Goal: Transaction & Acquisition: Subscribe to service/newsletter

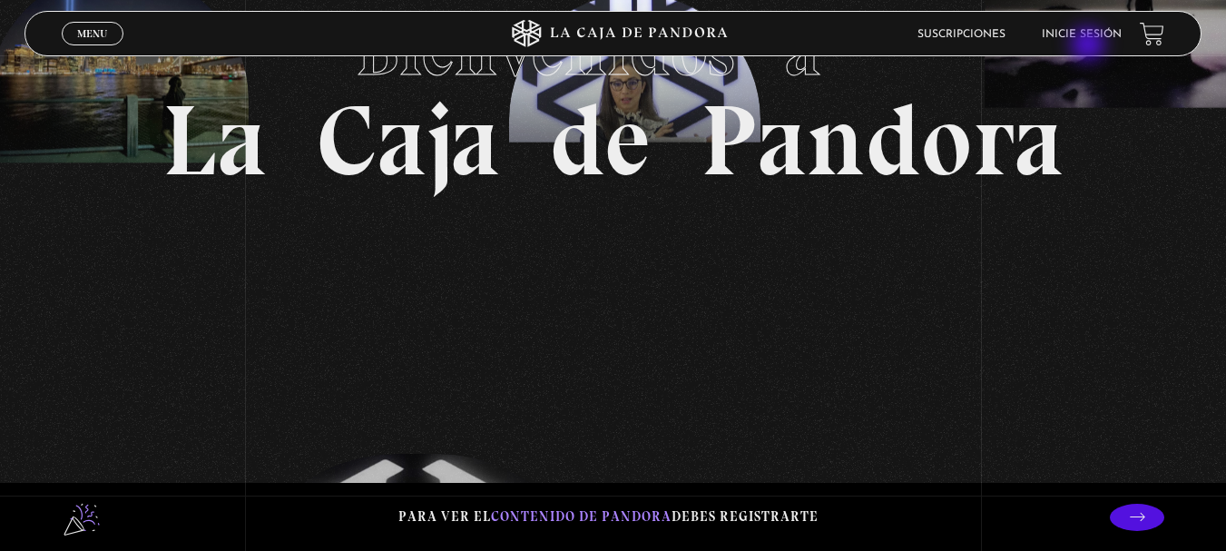
scroll to position [211, 0]
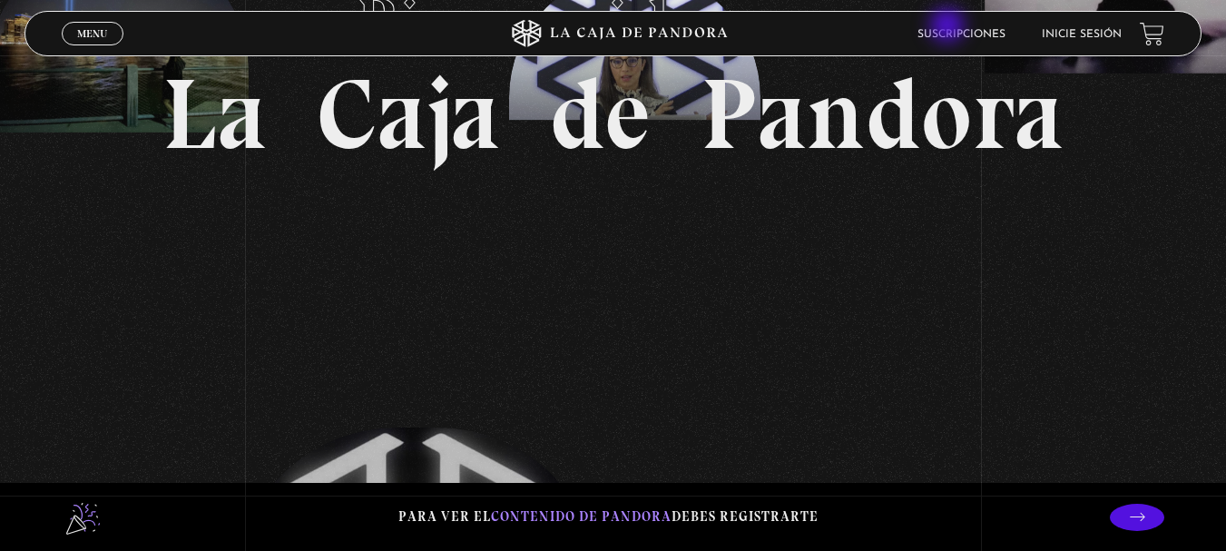
click at [949, 27] on li "Suscripciones" at bounding box center [961, 34] width 88 height 28
click at [953, 37] on link "Suscripciones" at bounding box center [961, 34] width 88 height 11
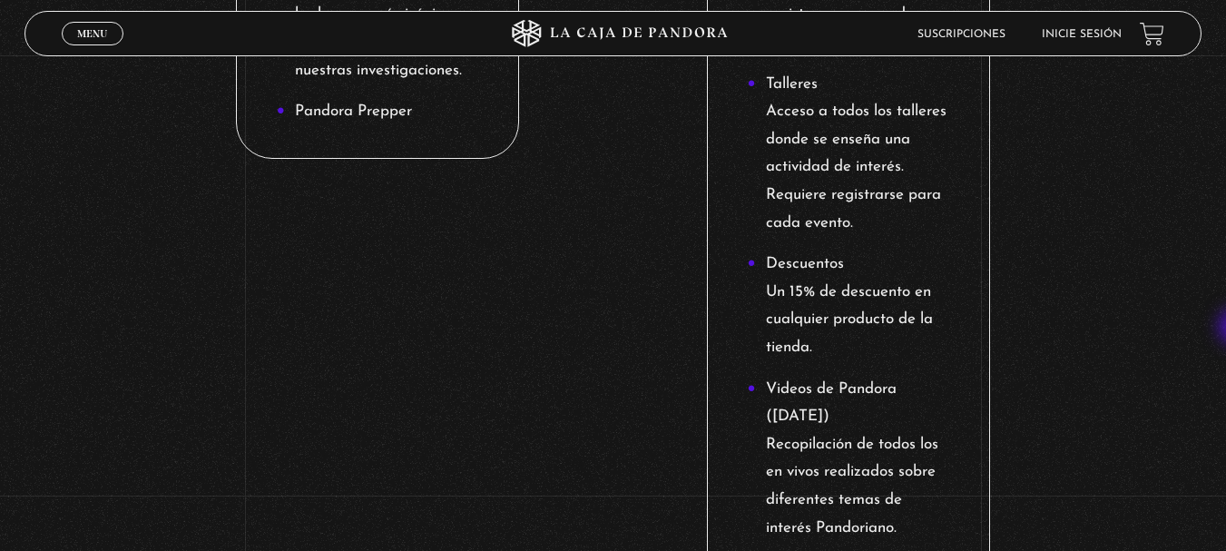
scroll to position [2113, 0]
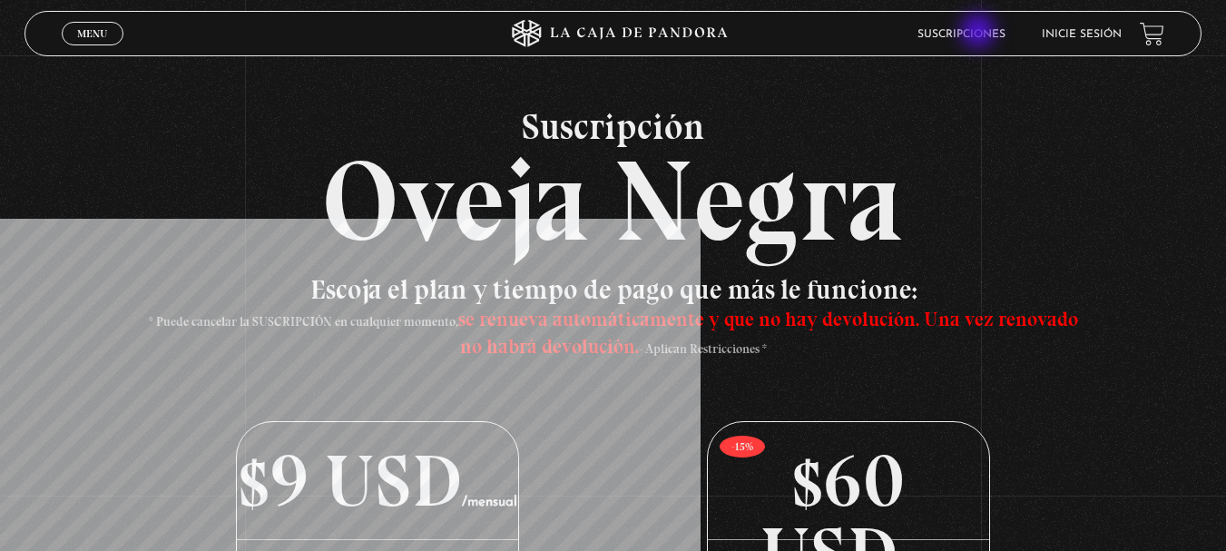
scroll to position [0, 0]
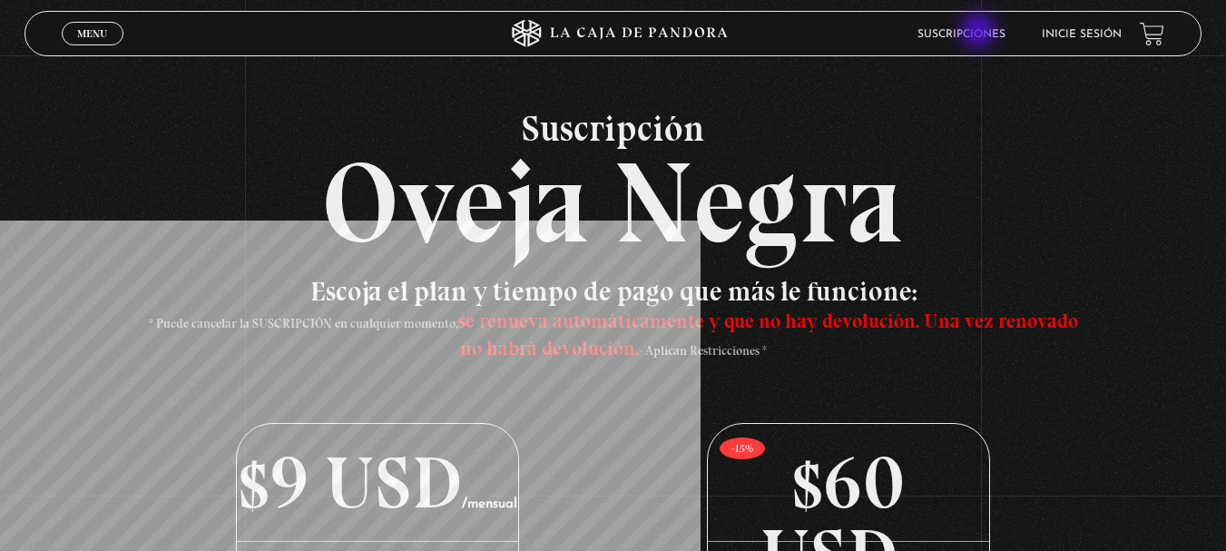
click at [980, 33] on link "Suscripciones" at bounding box center [961, 34] width 88 height 11
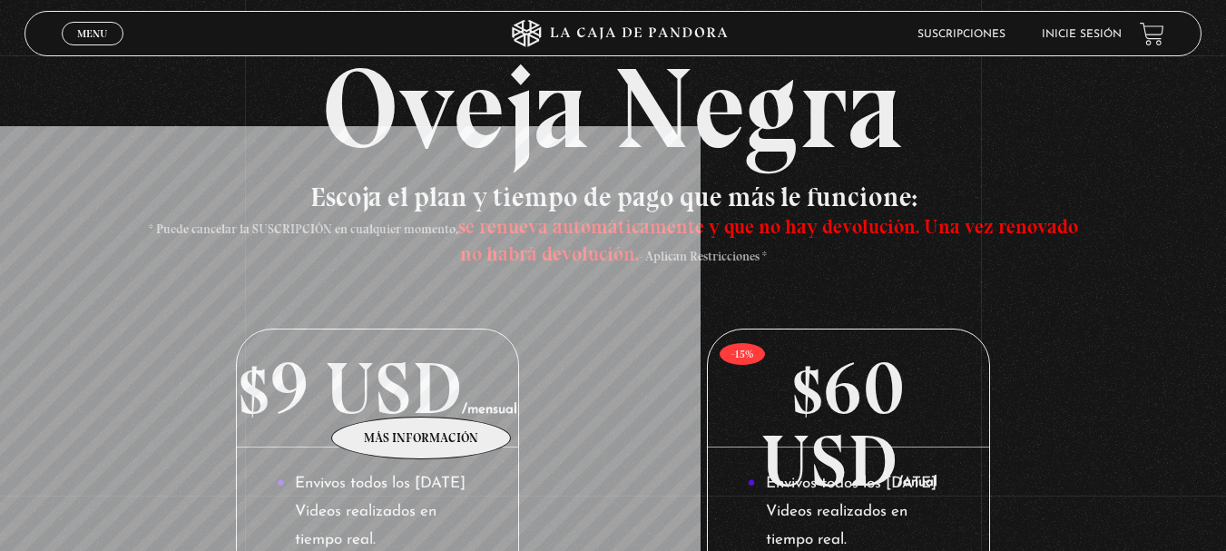
scroll to position [91, 0]
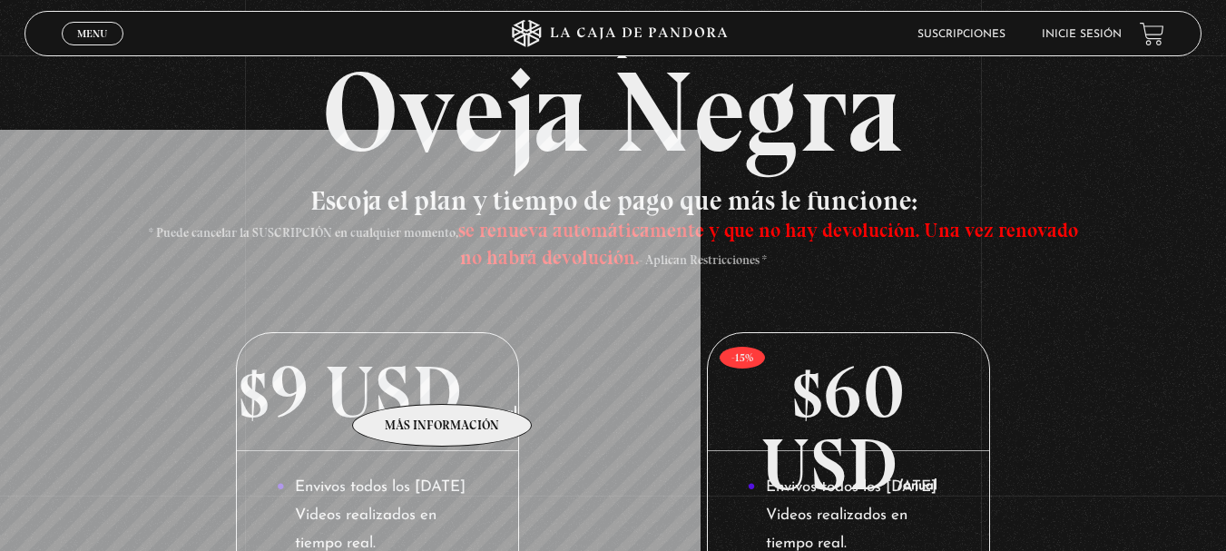
click at [443, 377] on p "$9 USD /mensual" at bounding box center [377, 392] width 280 height 118
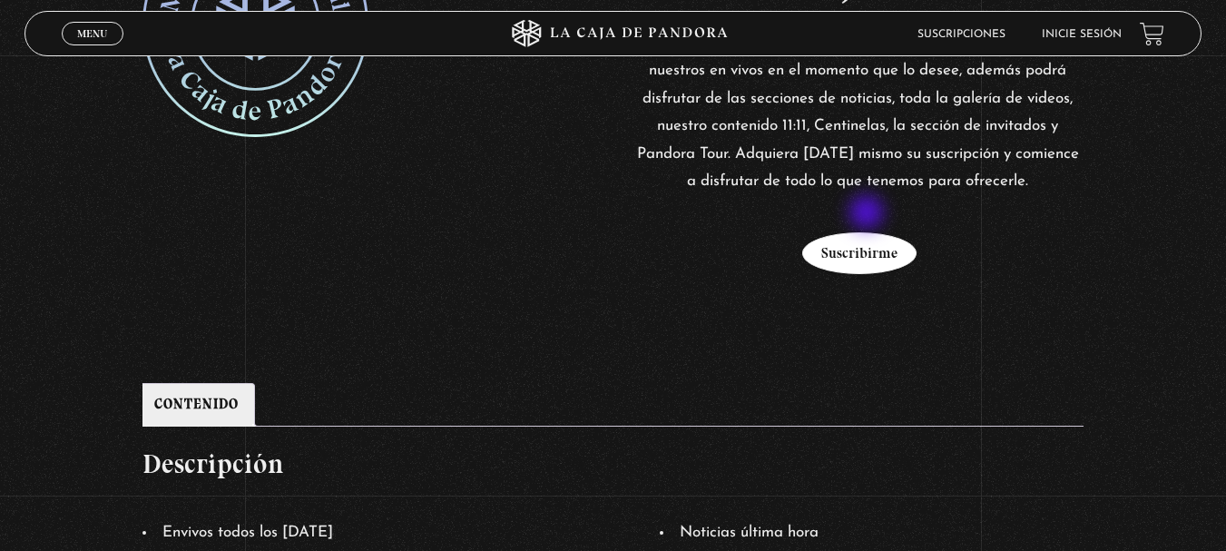
scroll to position [454, 0]
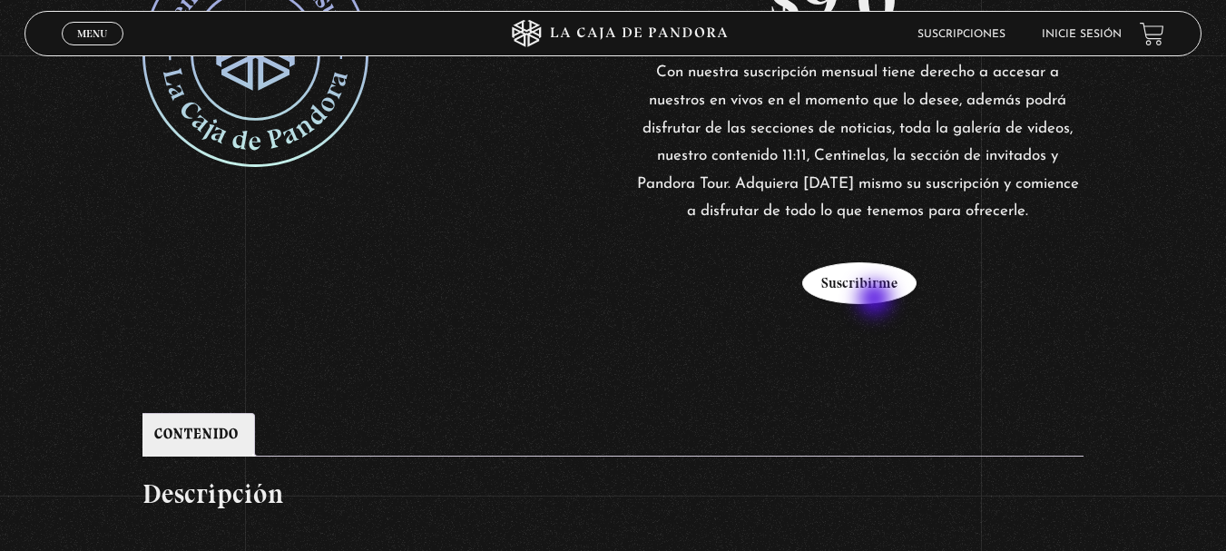
click at [877, 300] on button "Suscribirme" at bounding box center [859, 283] width 114 height 42
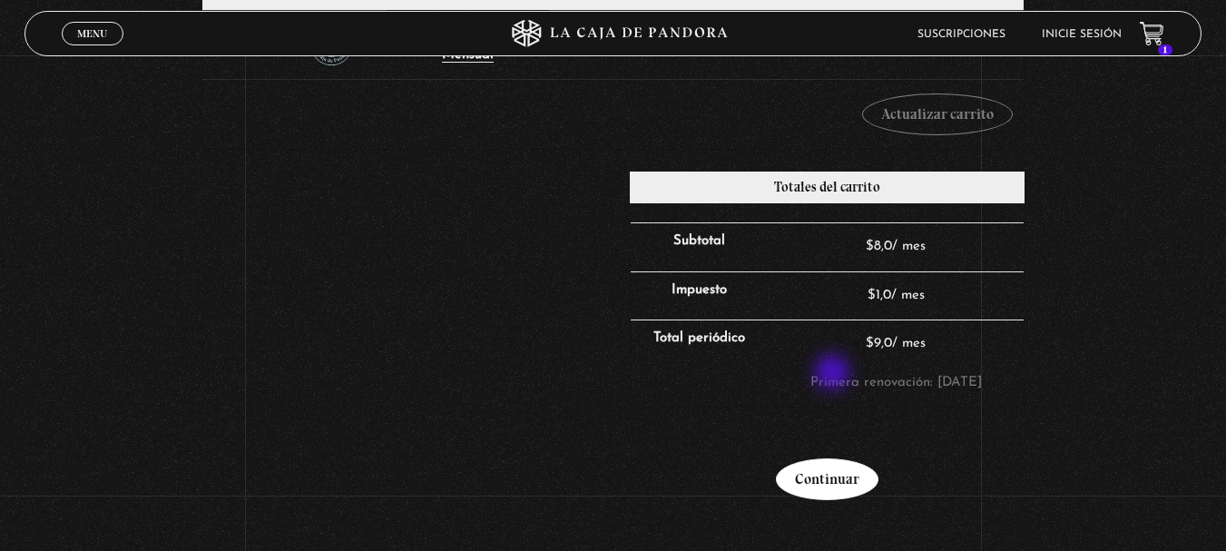
scroll to position [484, 0]
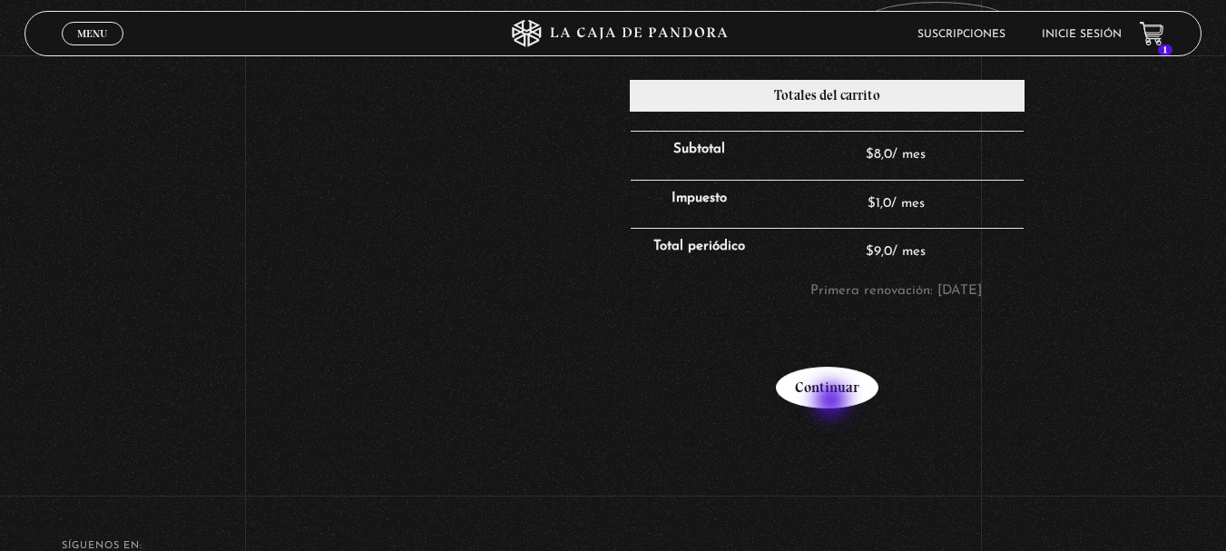
click at [833, 402] on link "Continuar" at bounding box center [827, 388] width 103 height 42
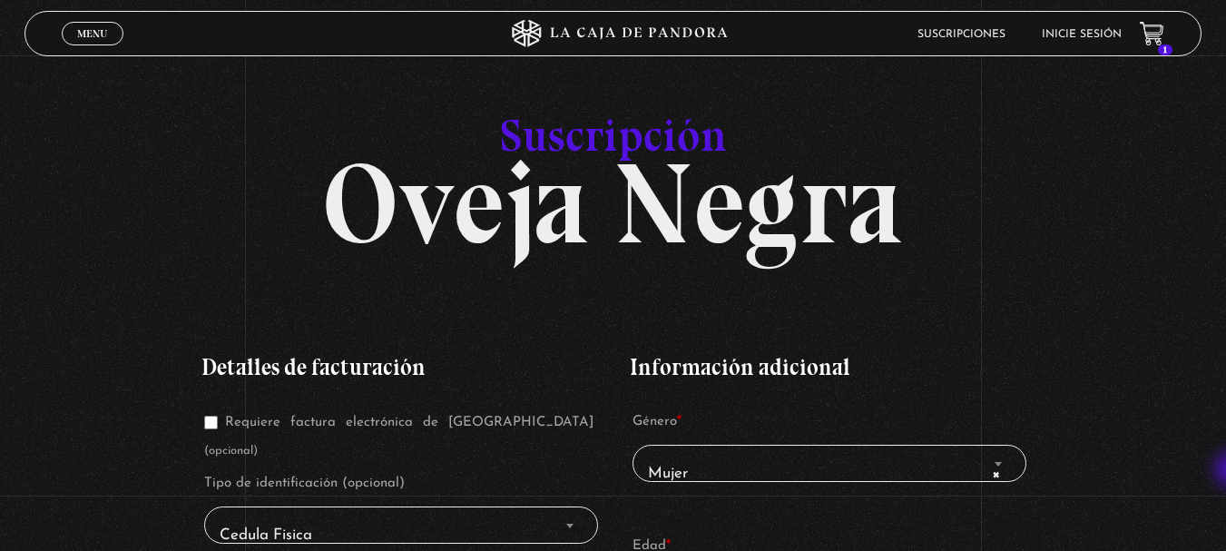
scroll to position [230, 0]
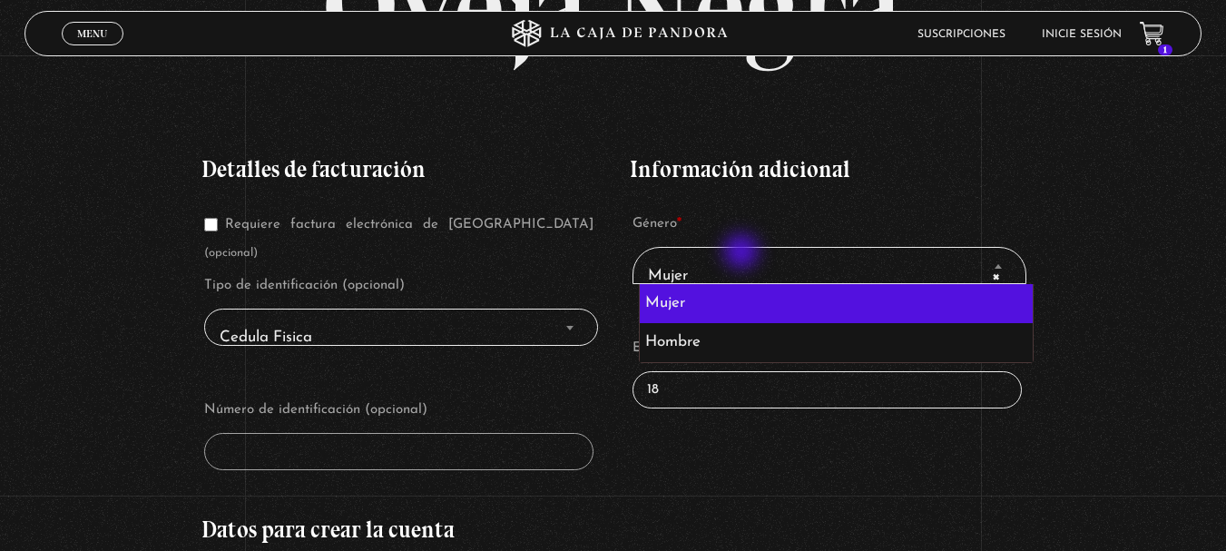
click at [743, 253] on span "× Mujer" at bounding box center [829, 265] width 395 height 37
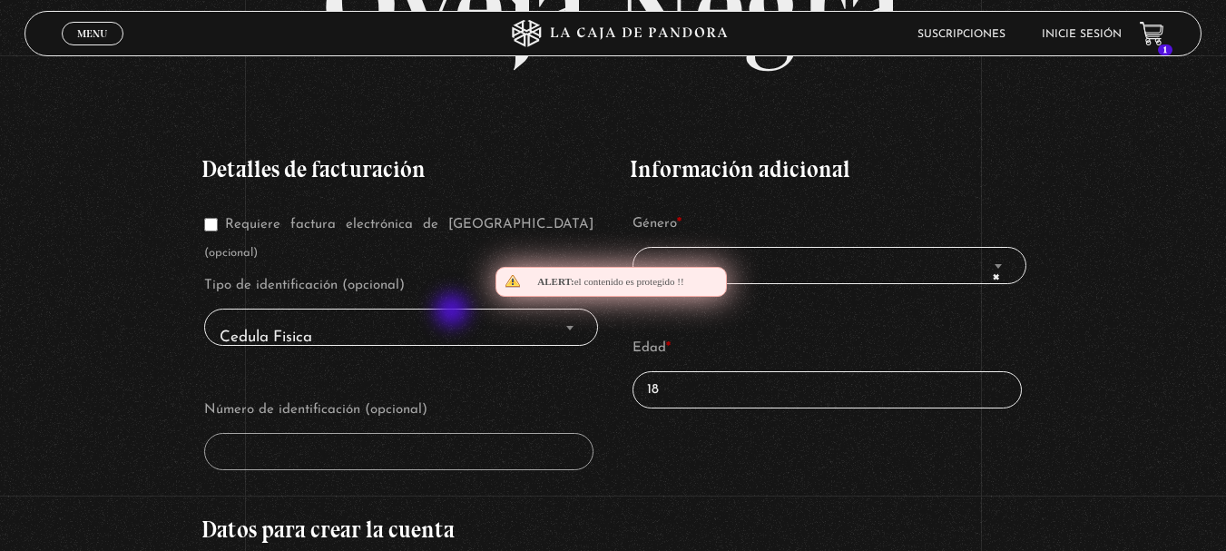
click at [427, 317] on span "Cedula Fisica" at bounding box center [401, 337] width 378 height 41
click at [498, 317] on span "Cedula Fisica" at bounding box center [401, 337] width 378 height 41
click at [581, 293] on div "Alert: el contenido es protegido !!" at bounding box center [610, 282] width 231 height 30
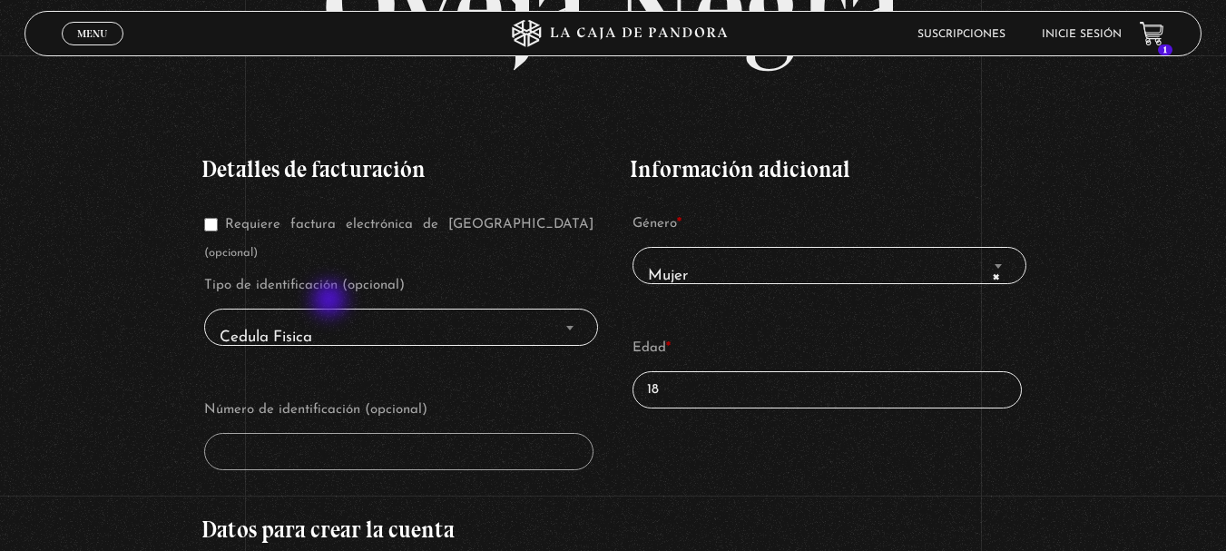
click at [329, 317] on span "Cedula Fisica" at bounding box center [401, 337] width 378 height 41
click at [573, 326] on b "Finalizar compra" at bounding box center [569, 328] width 7 height 5
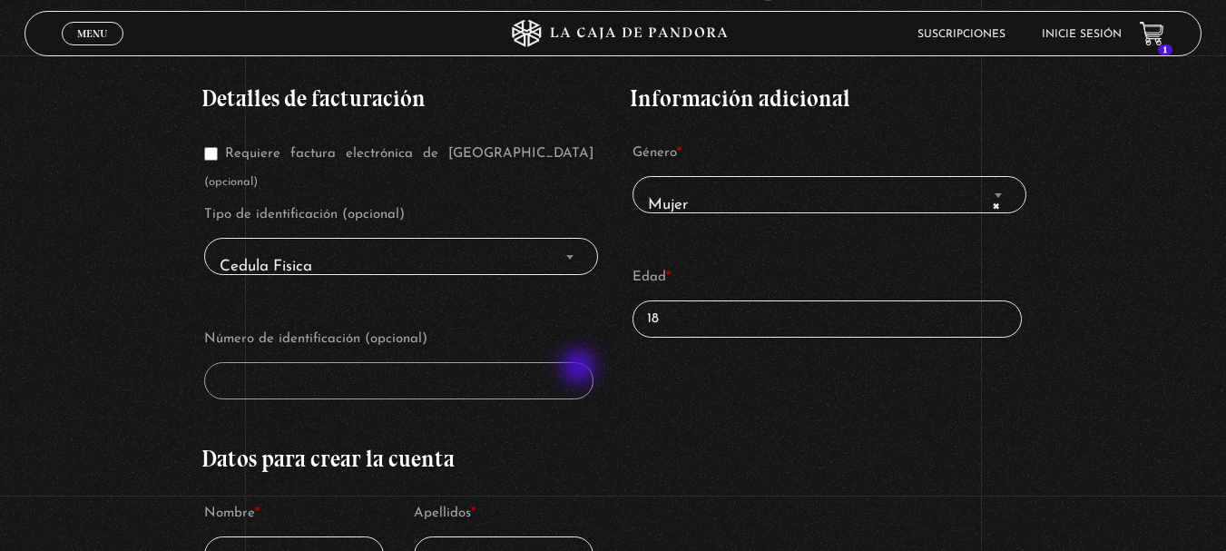
scroll to position [320, 0]
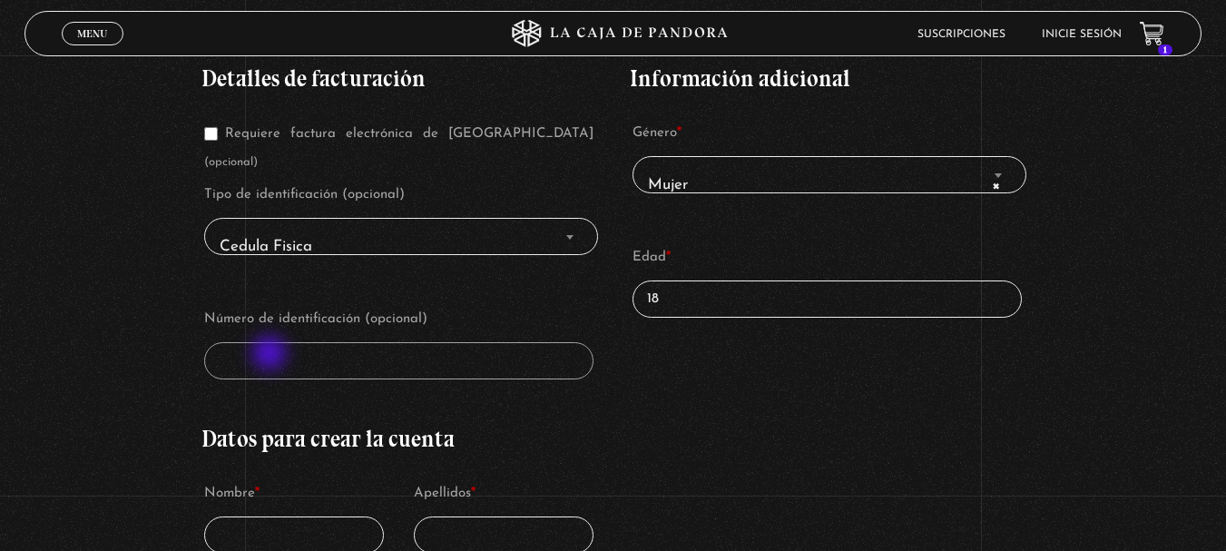
click at [1007, 180] on span "Finalizar compra" at bounding box center [998, 175] width 18 height 24
click at [567, 225] on span "Finalizar compra" at bounding box center [570, 237] width 18 height 24
click at [697, 296] on input "18" at bounding box center [827, 298] width 390 height 37
type input "1"
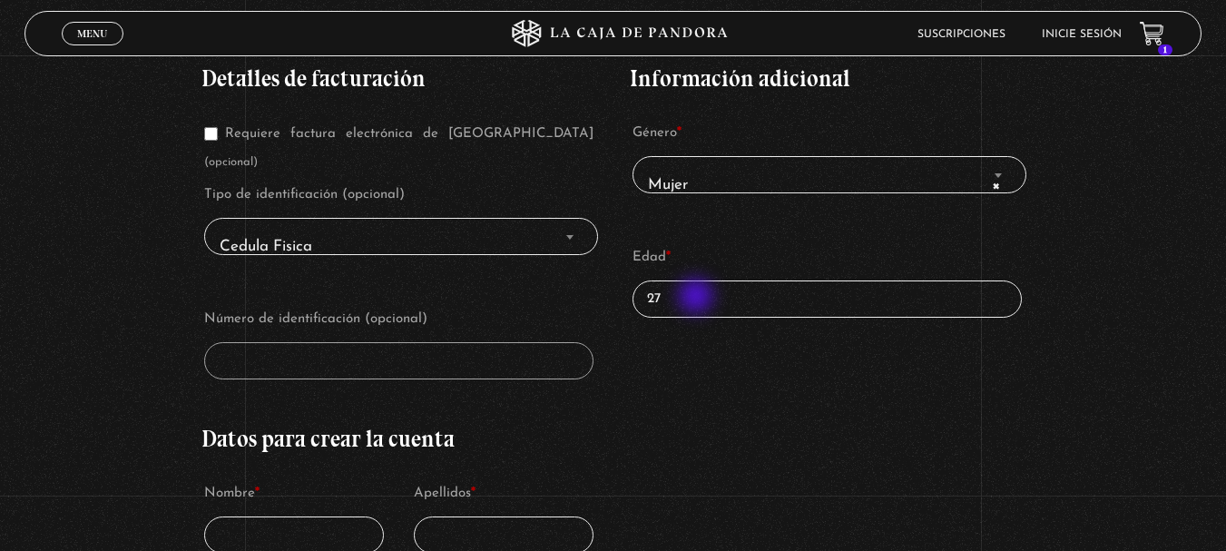
type input "27"
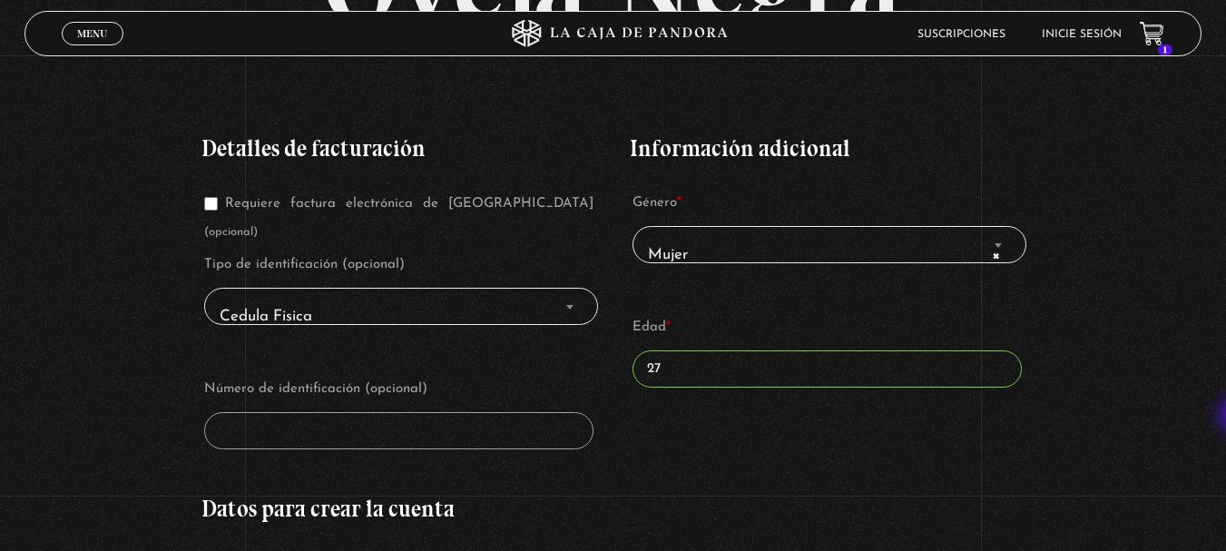
scroll to position [256, 0]
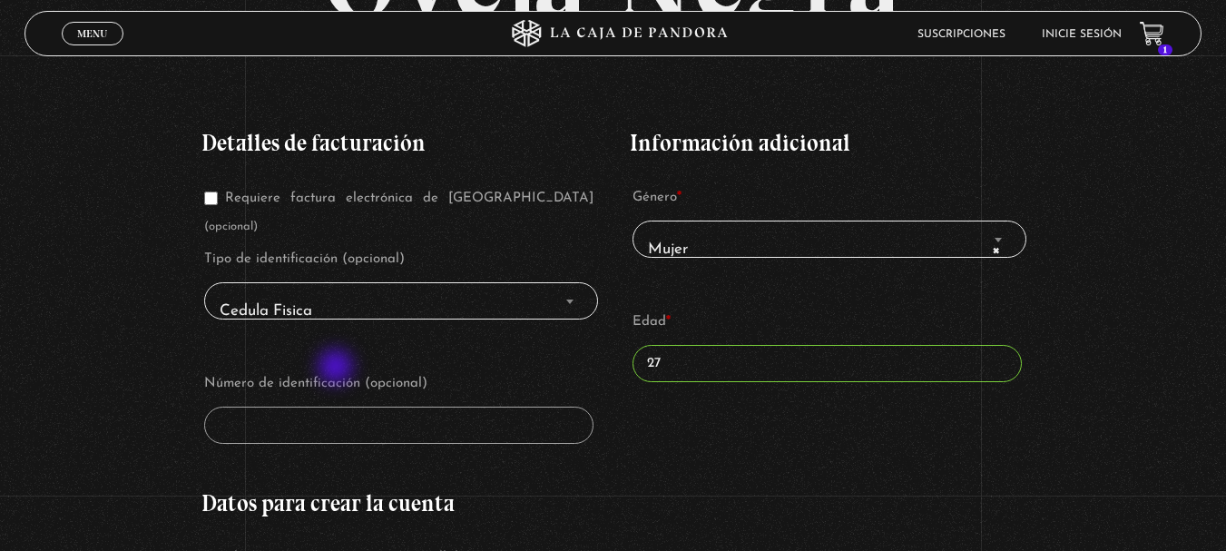
click at [338, 370] on label "Número de identificación (opcional)" at bounding box center [399, 383] width 390 height 27
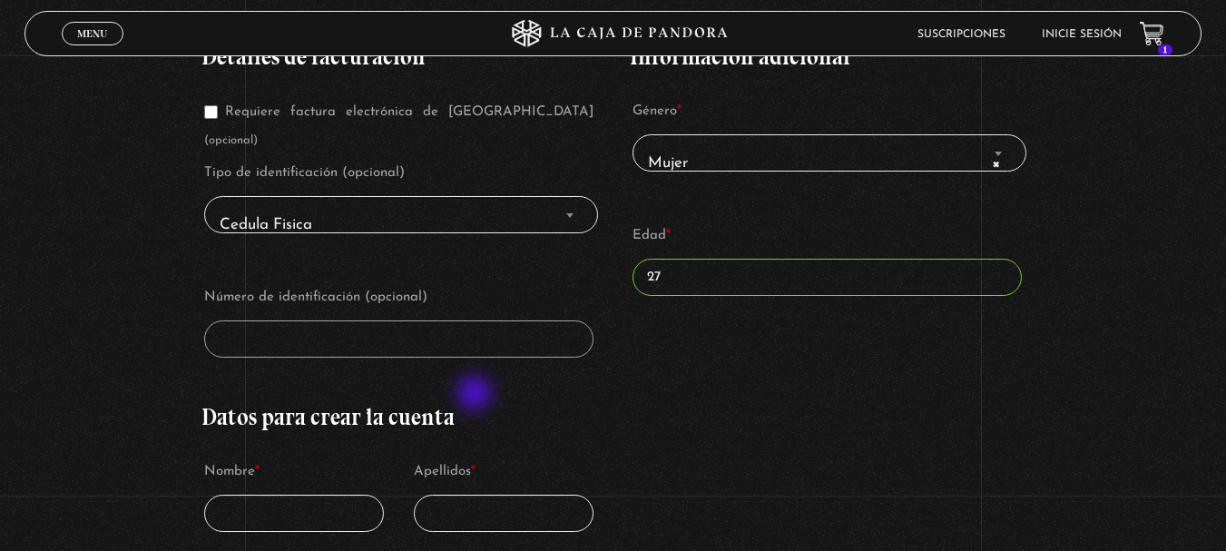
scroll to position [347, 0]
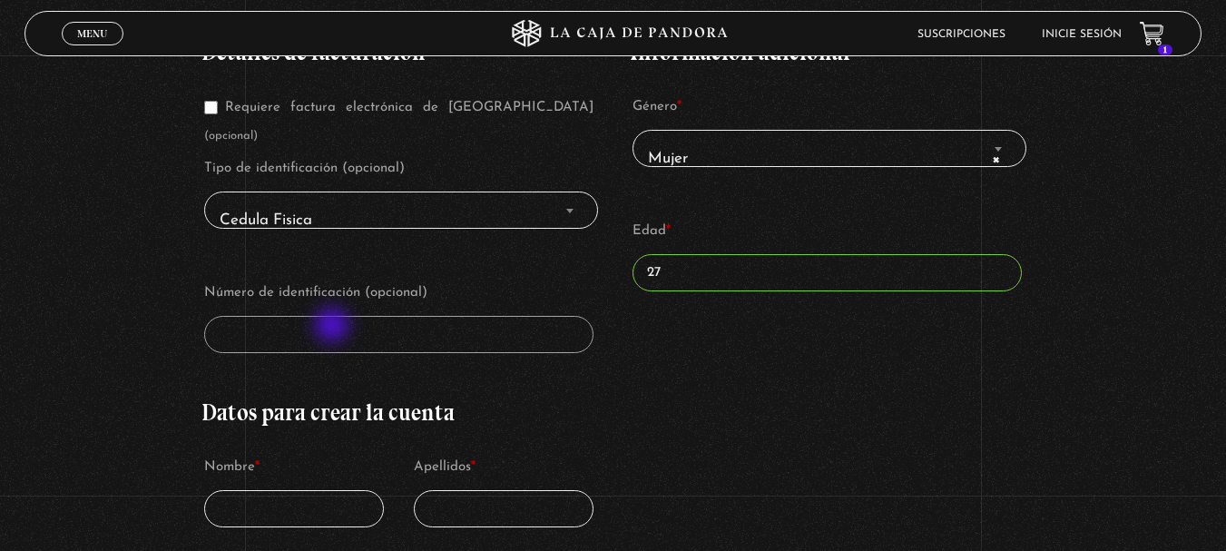
click at [334, 327] on p "Número de identificación (opcional)" at bounding box center [399, 316] width 396 height 79
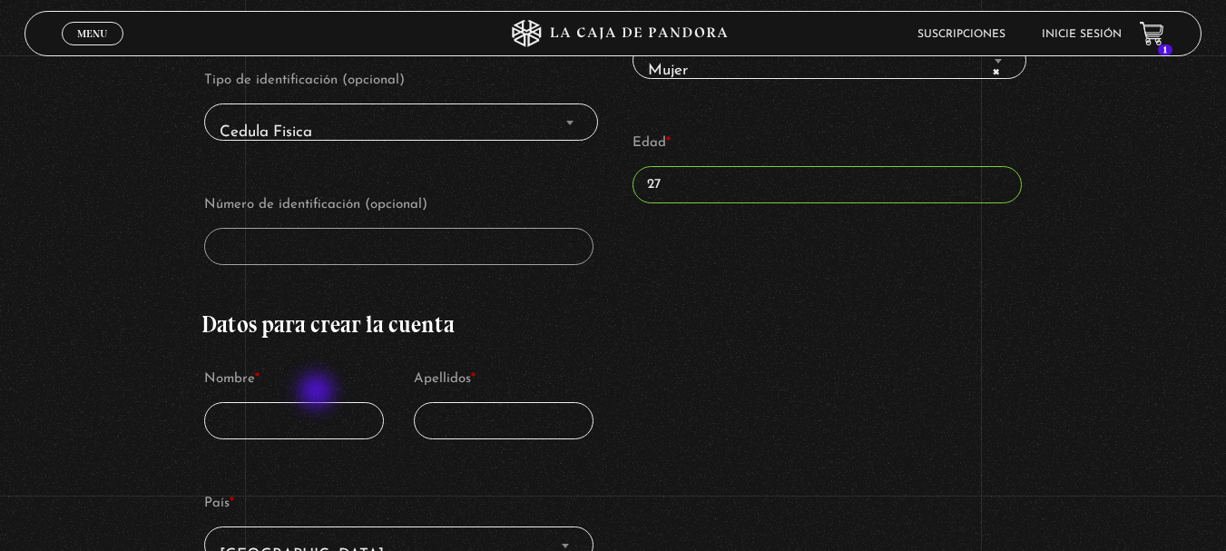
scroll to position [437, 0]
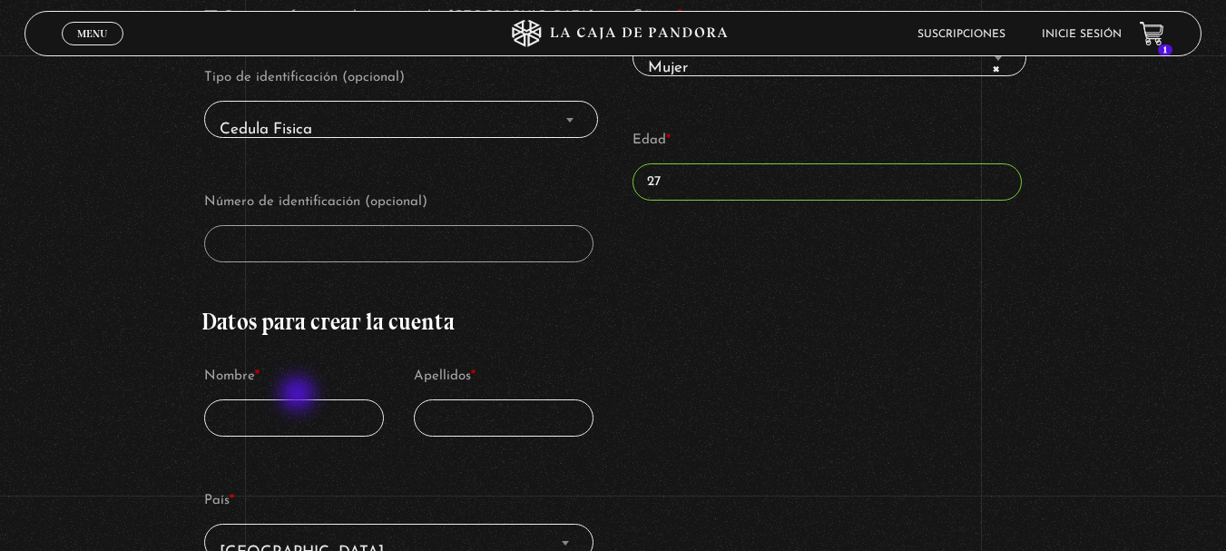
click at [299, 399] on input "Nombre *" at bounding box center [294, 417] width 181 height 37
type input "Valeska"
type input "Badilla Baca"
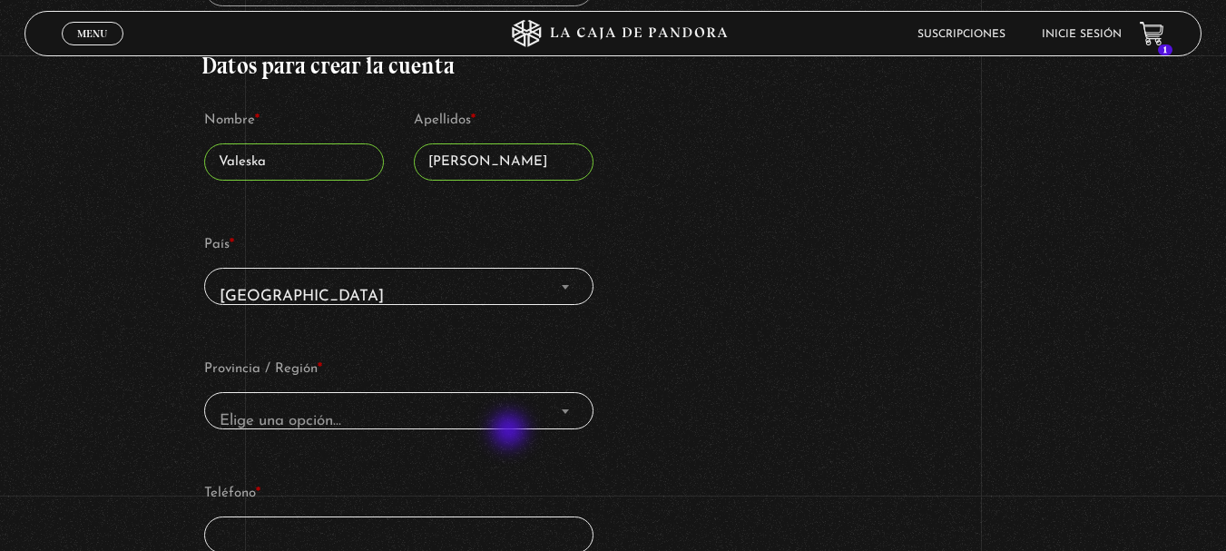
scroll to position [710, 0]
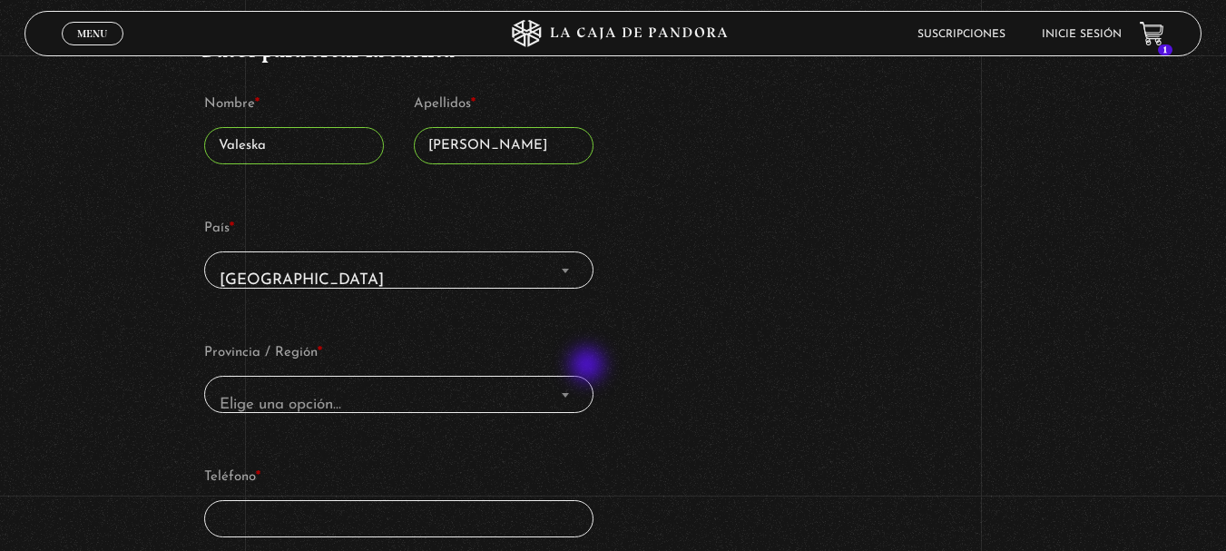
click at [586, 384] on span "Elige una opción…" at bounding box center [399, 404] width 374 height 41
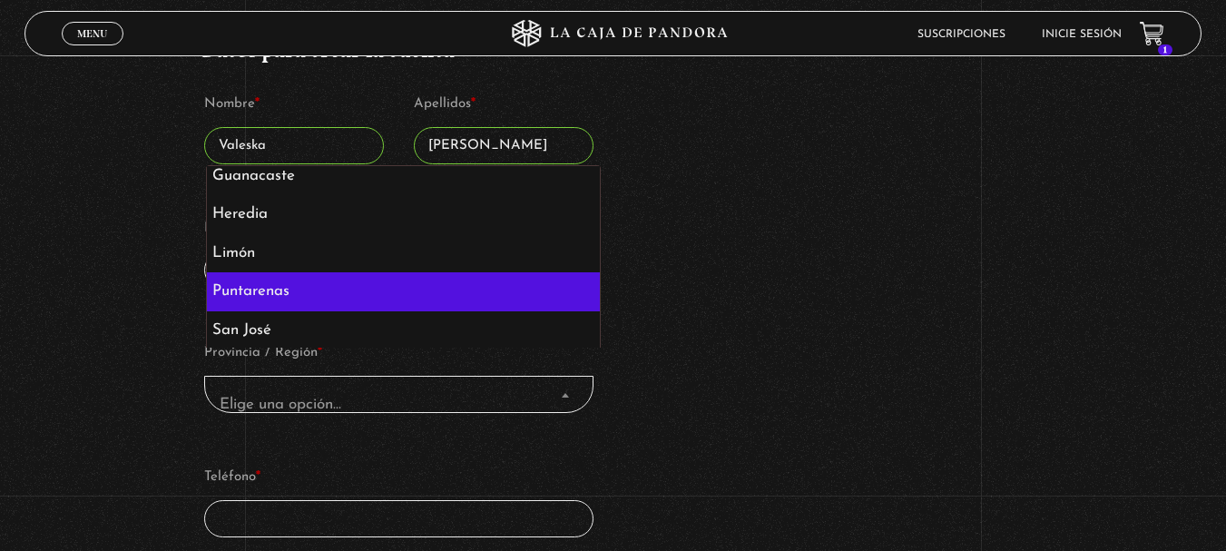
scroll to position [89, 0]
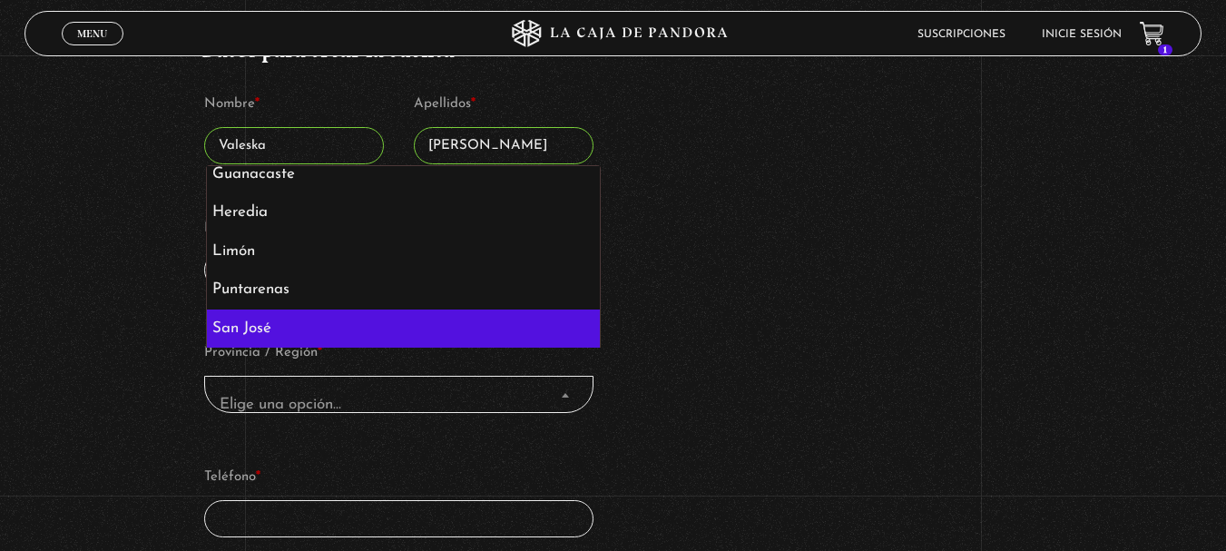
select select "CR-SJ"
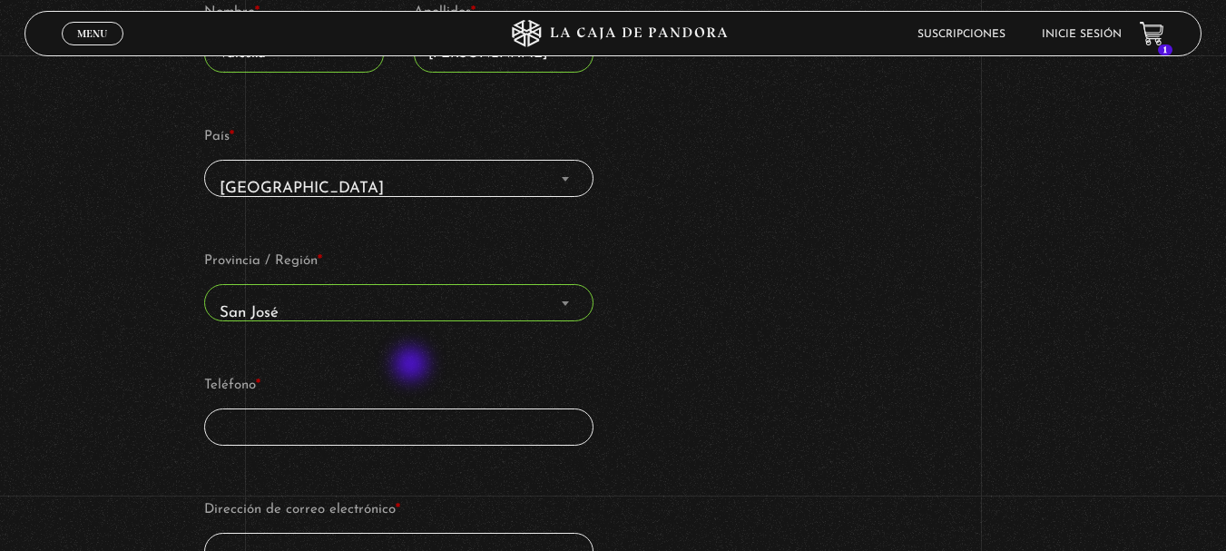
scroll to position [830, 0]
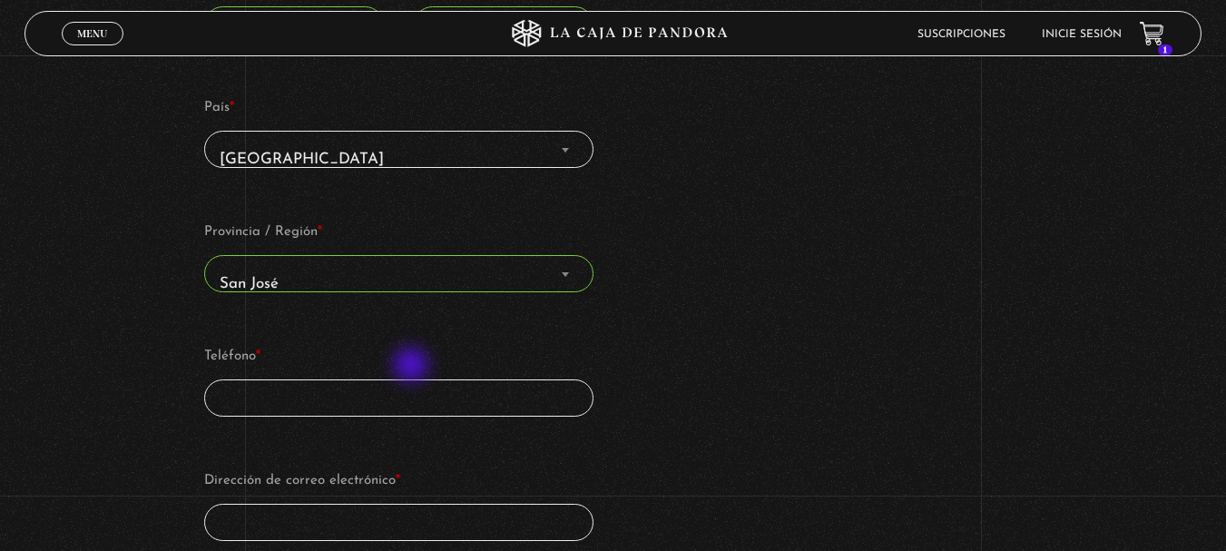
click at [417, 379] on input "Teléfono *" at bounding box center [399, 397] width 390 height 37
type input "70635966"
click at [548, 504] on input "Dirección de correo electrónico *" at bounding box center [399, 522] width 390 height 37
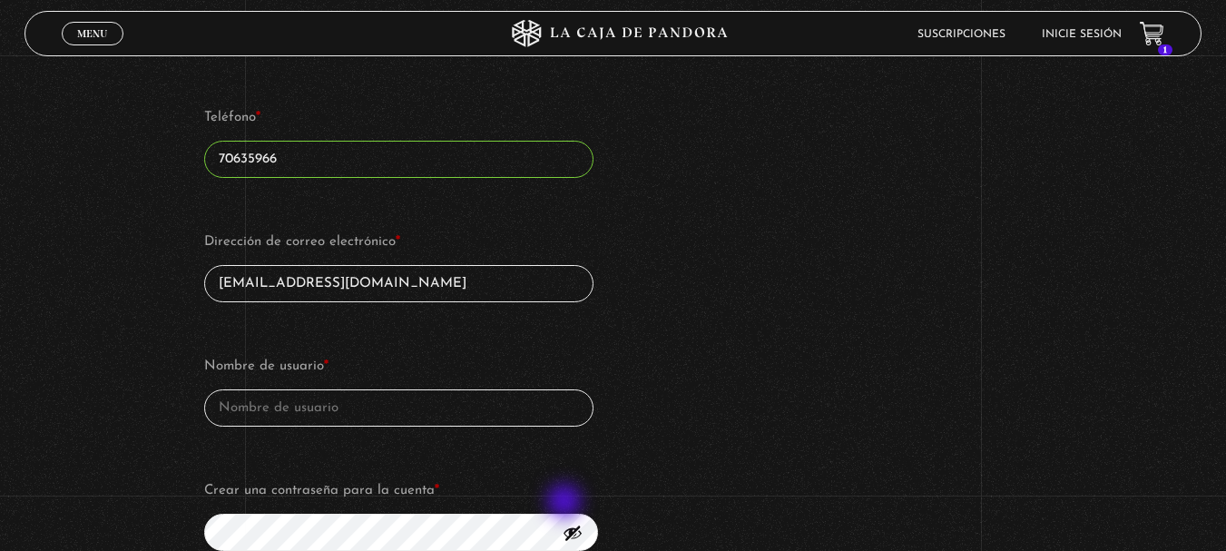
scroll to position [1073, 0]
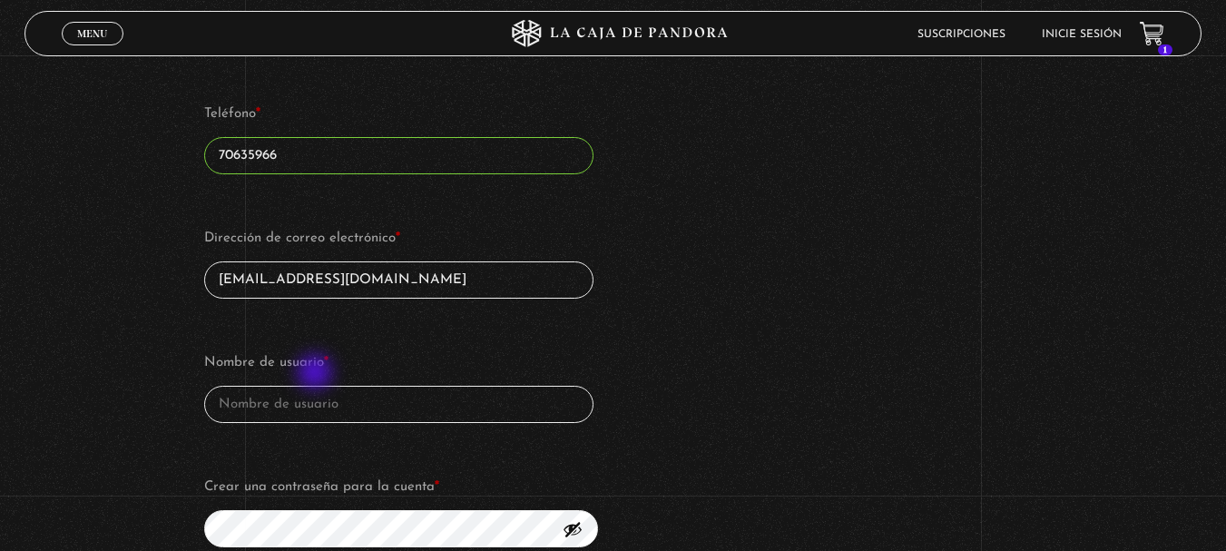
type input "[EMAIL_ADDRESS][DOMAIN_NAME]"
click at [317, 386] on input "Nombre de usuario *" at bounding box center [399, 404] width 390 height 37
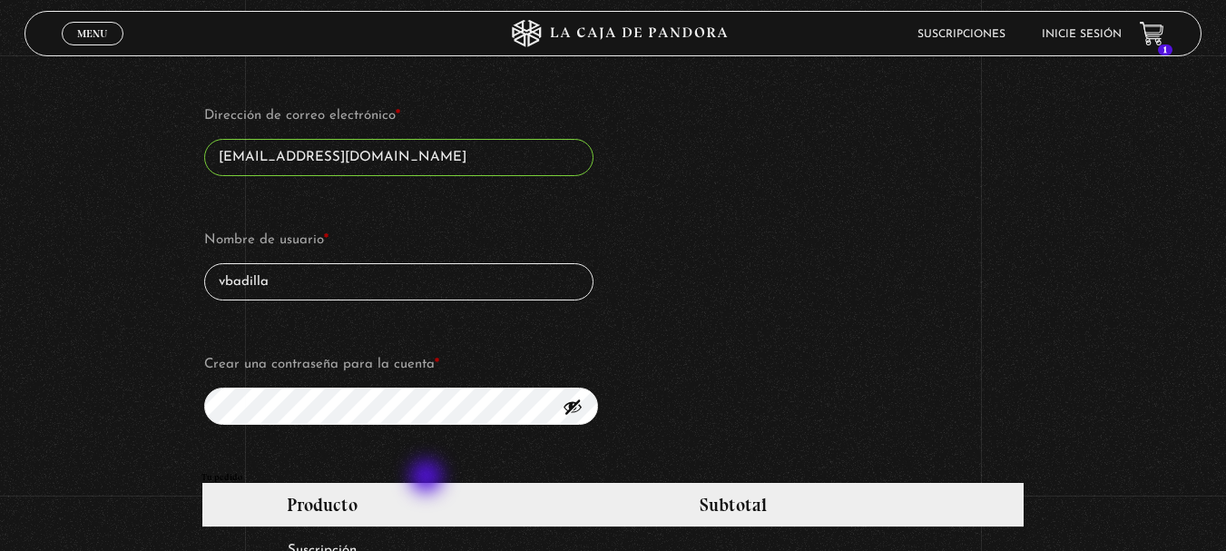
scroll to position [1254, 0]
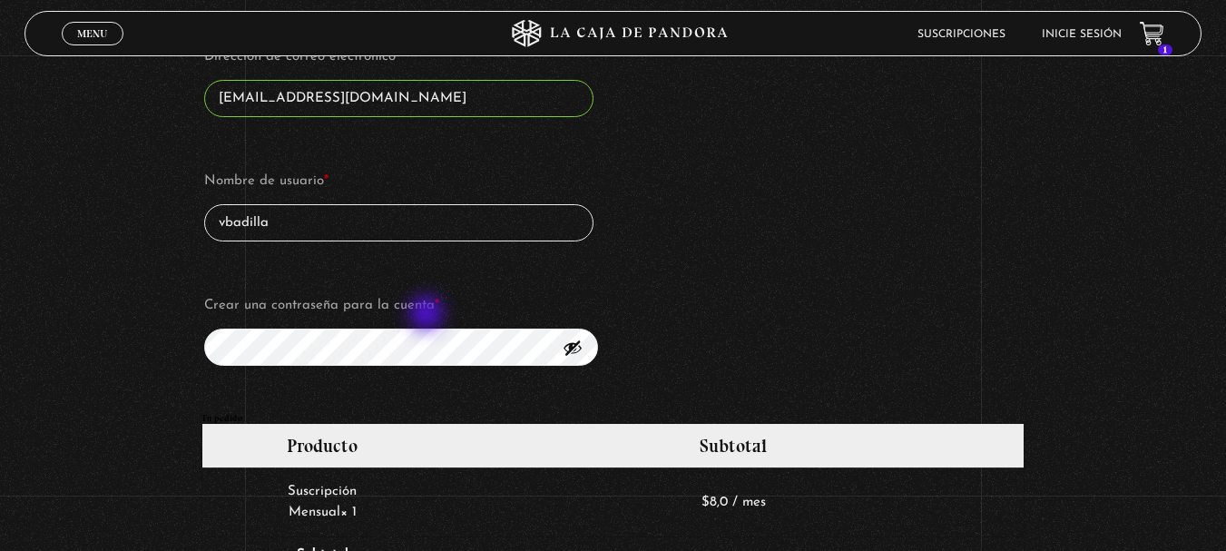
type input "vbadilla"
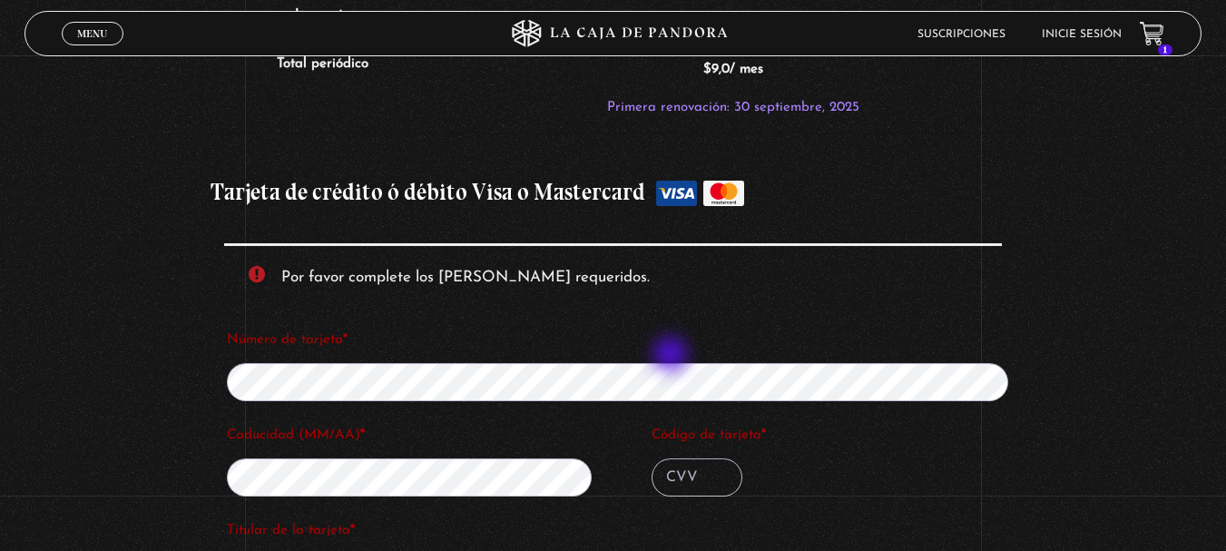
scroll to position [1828, 0]
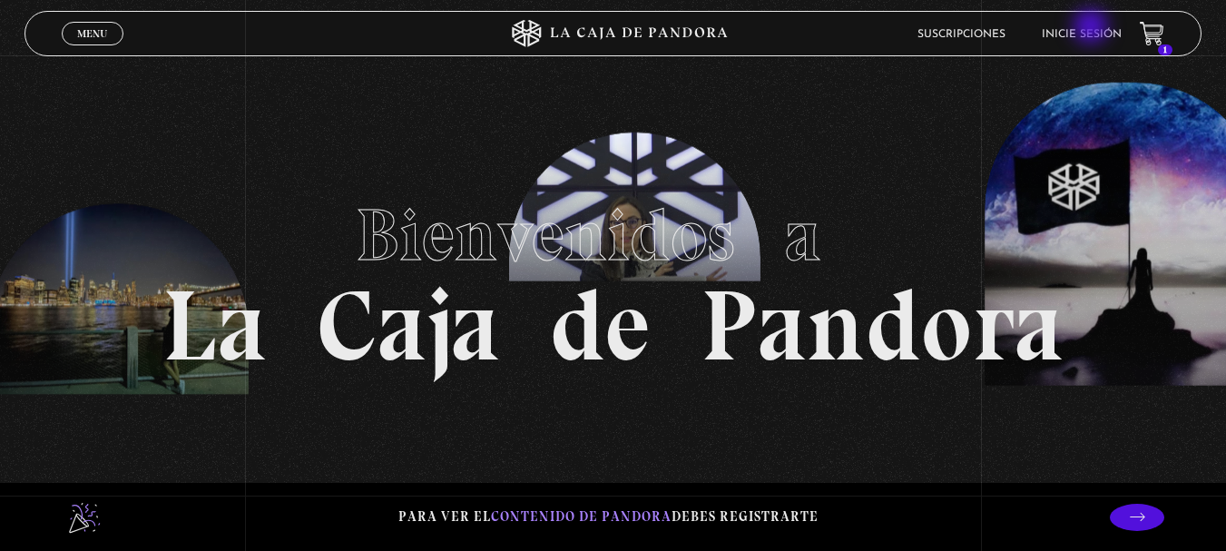
click at [1093, 29] on link "Inicie sesión" at bounding box center [1082, 34] width 80 height 11
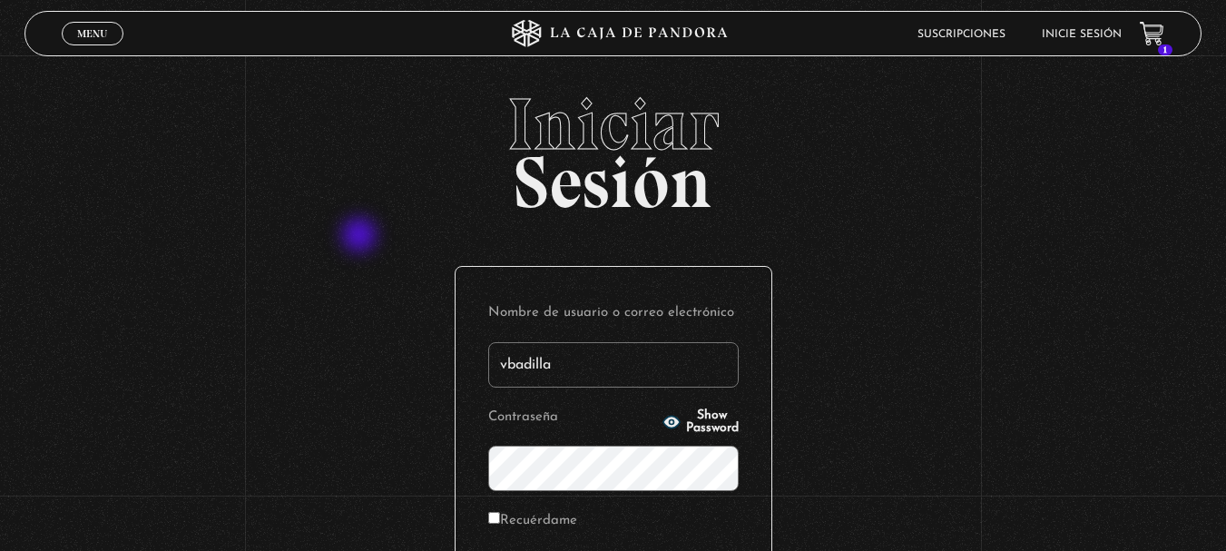
type input "vbadilla"
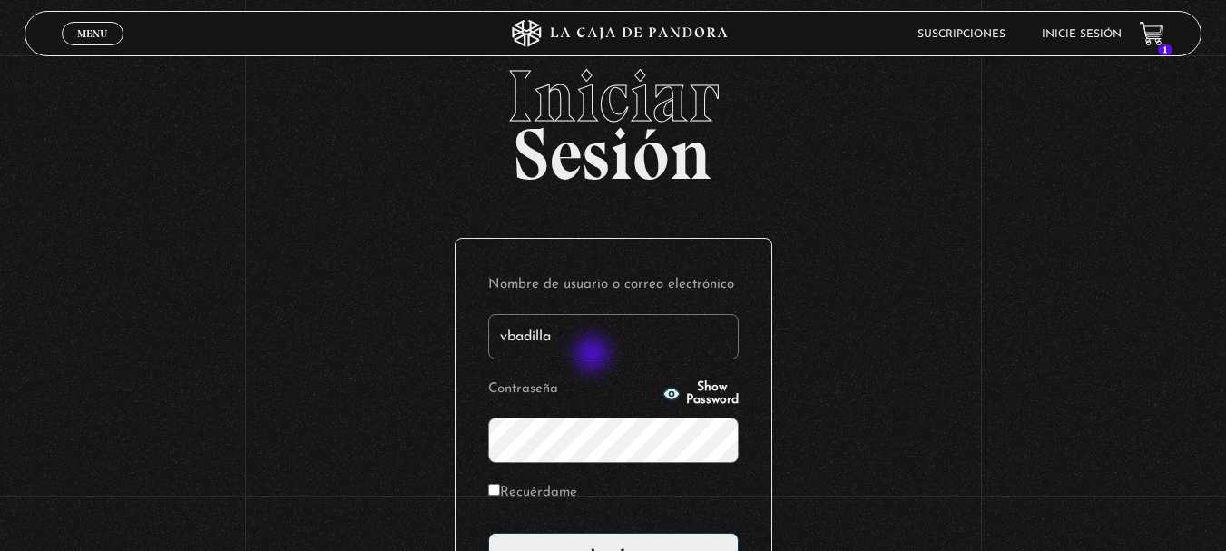
scroll to position [84, 0]
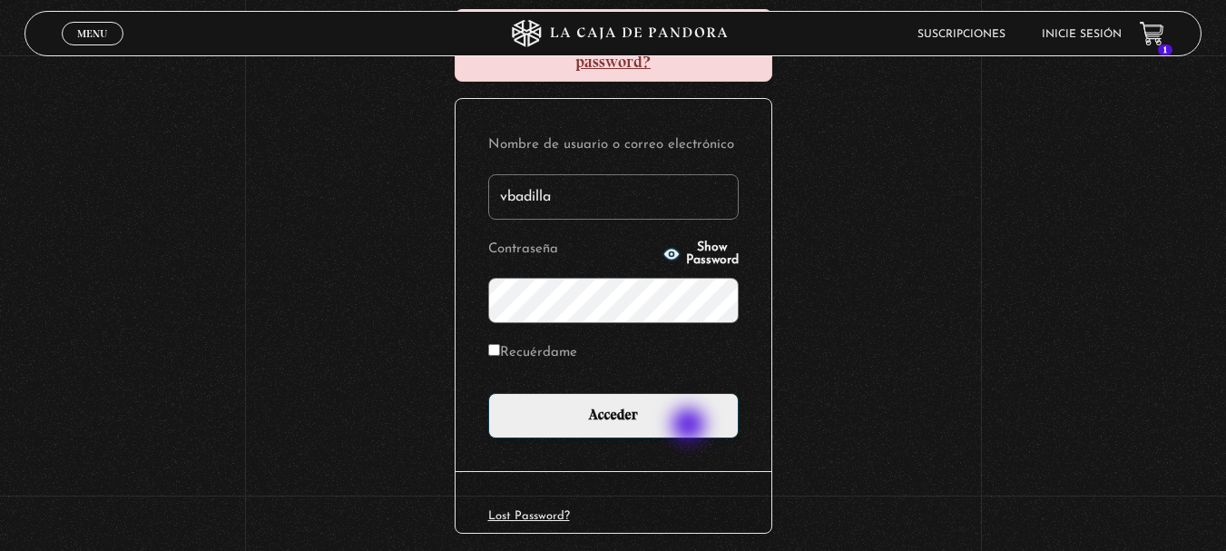
scroll to position [272, 0]
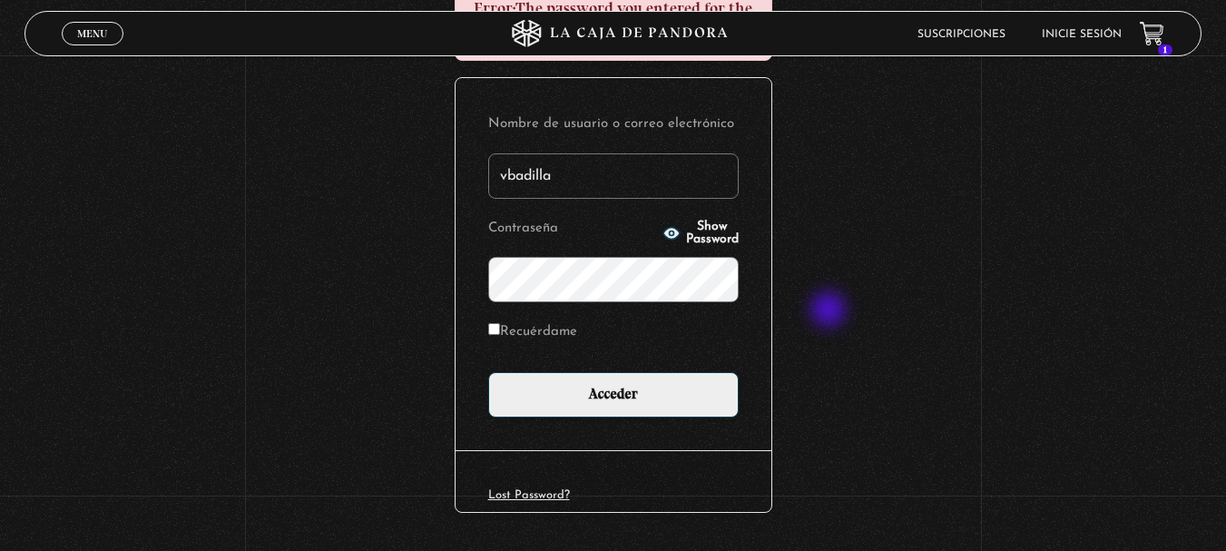
click at [488, 372] on input "Acceder" at bounding box center [613, 394] width 250 height 45
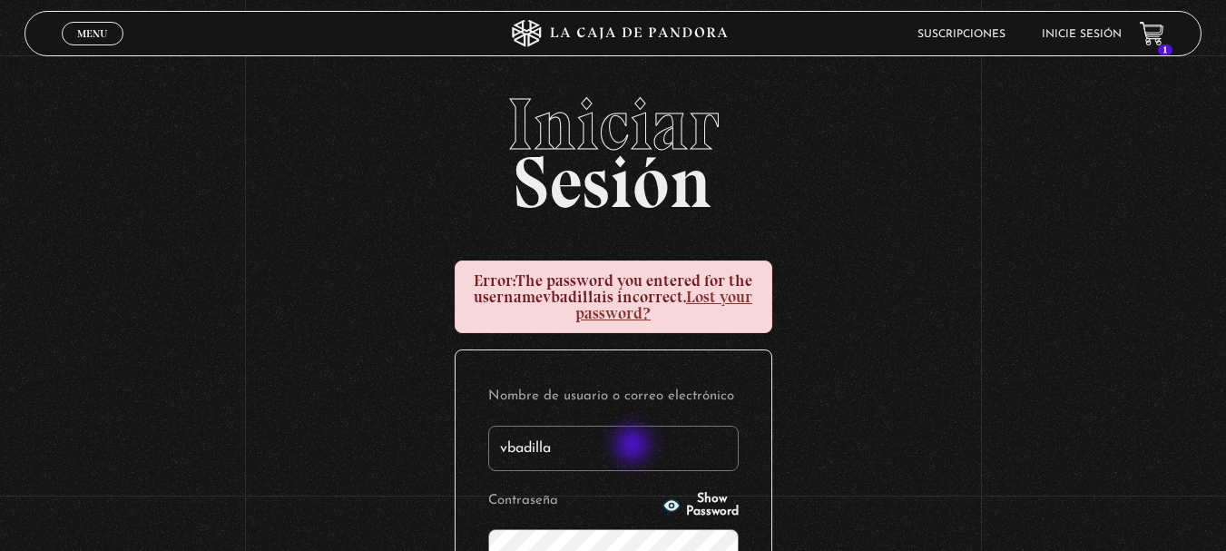
click at [634, 446] on input "vbadilla" at bounding box center [613, 448] width 250 height 45
type input "[EMAIL_ADDRESS][DOMAIN_NAME]"
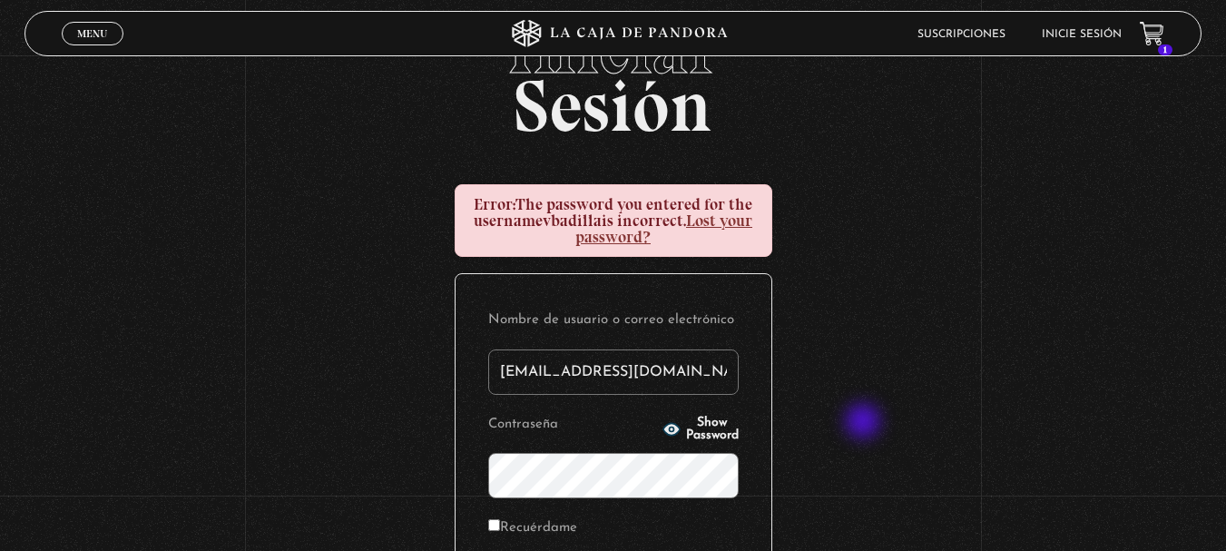
scroll to position [91, 0]
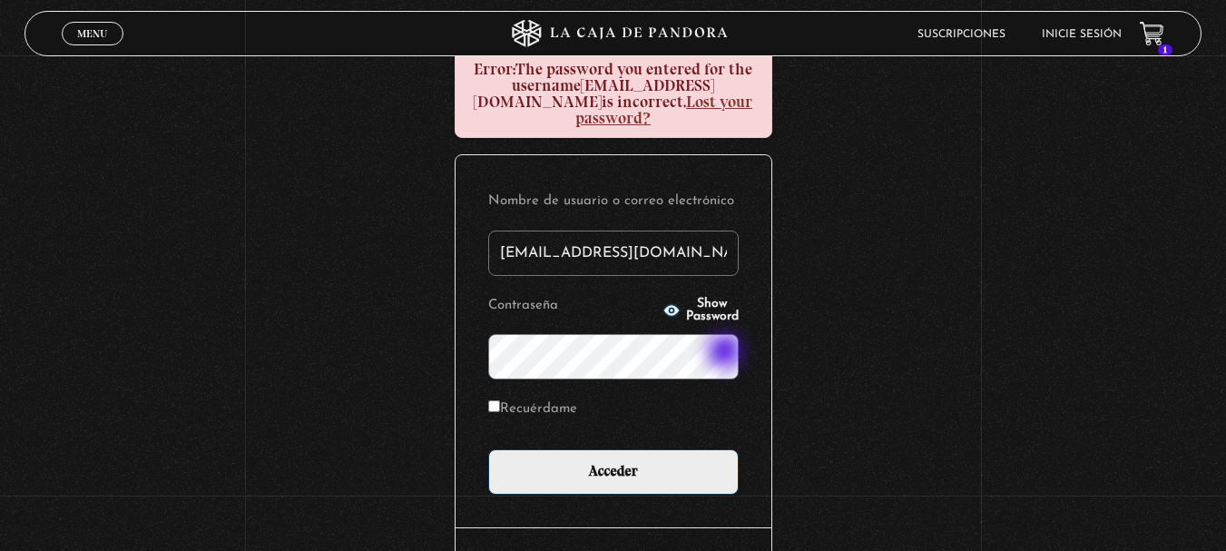
scroll to position [242, 0]
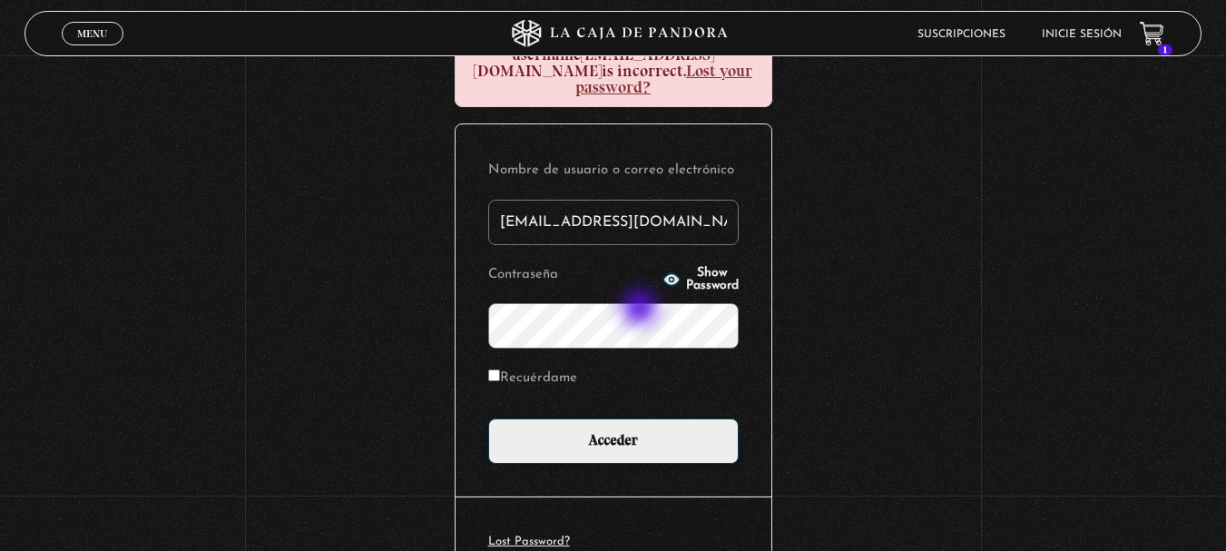
click at [488, 418] on input "Acceder" at bounding box center [613, 440] width 250 height 45
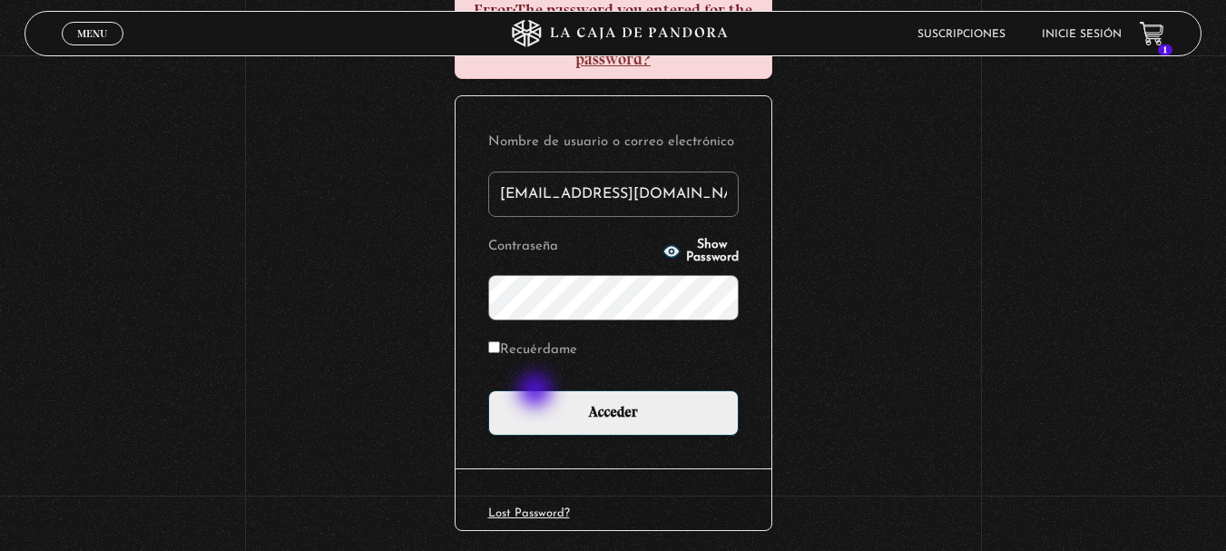
scroll to position [272, 0]
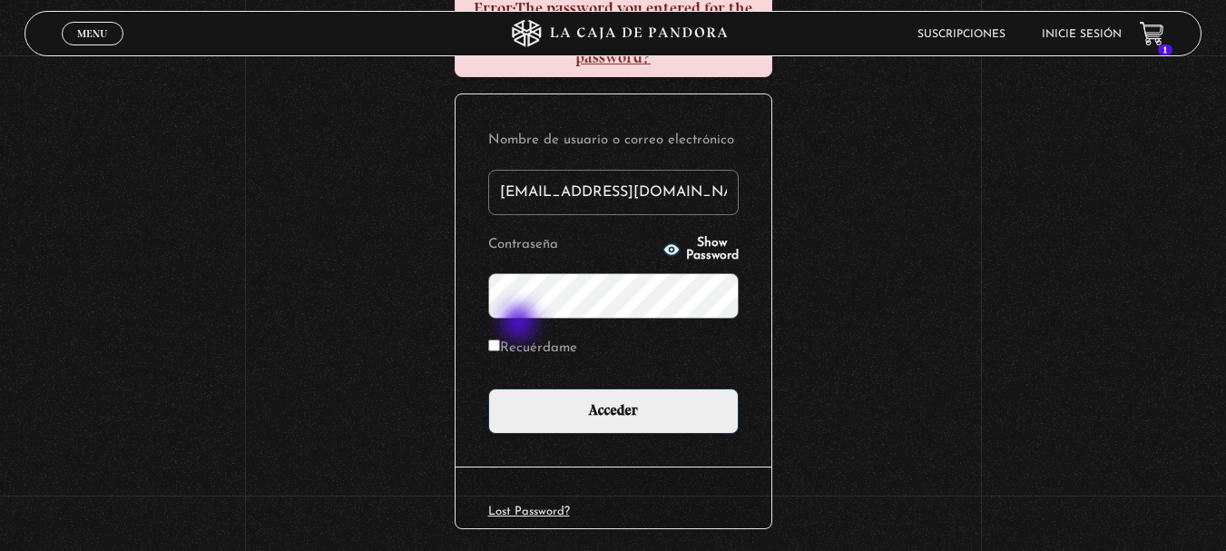
click at [521, 335] on label "Recuérdame" at bounding box center [532, 349] width 89 height 28
click at [500, 339] on input "Recuérdame" at bounding box center [494, 345] width 12 height 12
checkbox input "true"
click at [488, 388] on input "Acceder" at bounding box center [613, 410] width 250 height 45
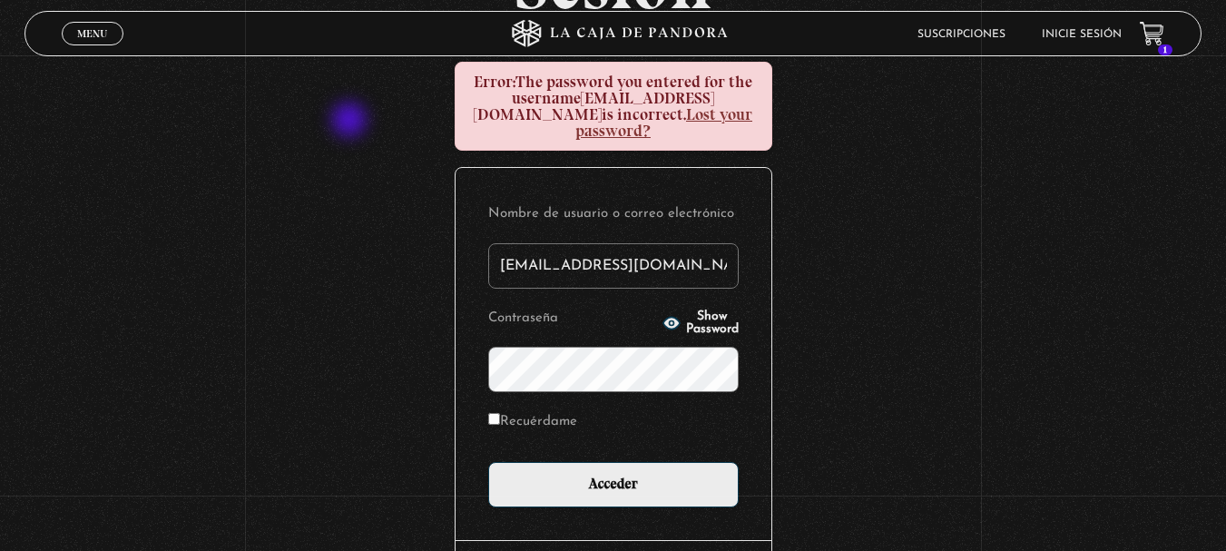
scroll to position [211, 0]
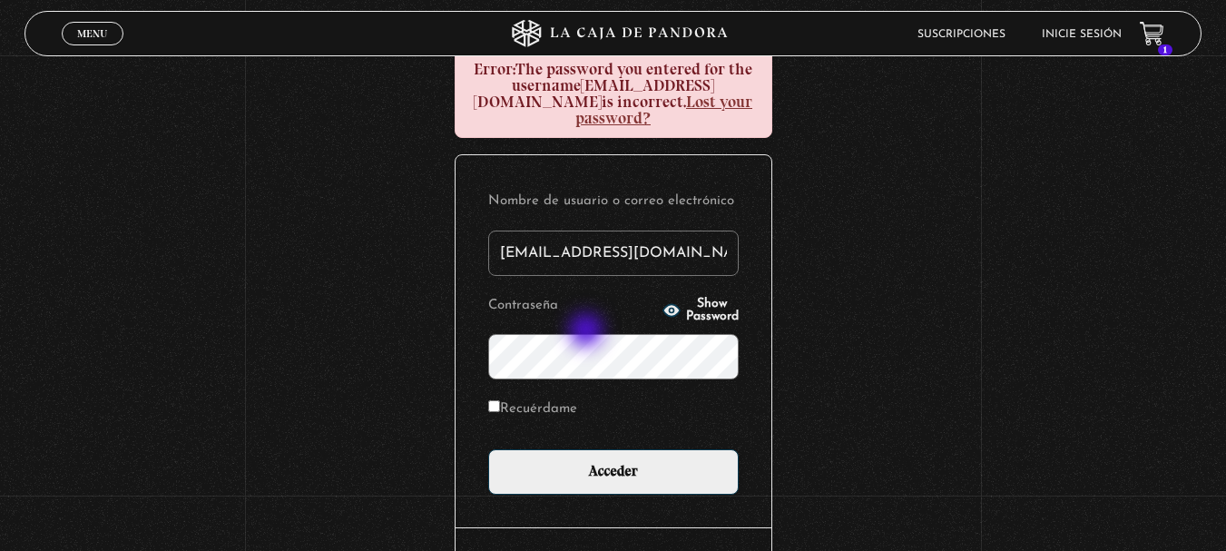
click at [488, 449] on input "Acceder" at bounding box center [613, 471] width 250 height 45
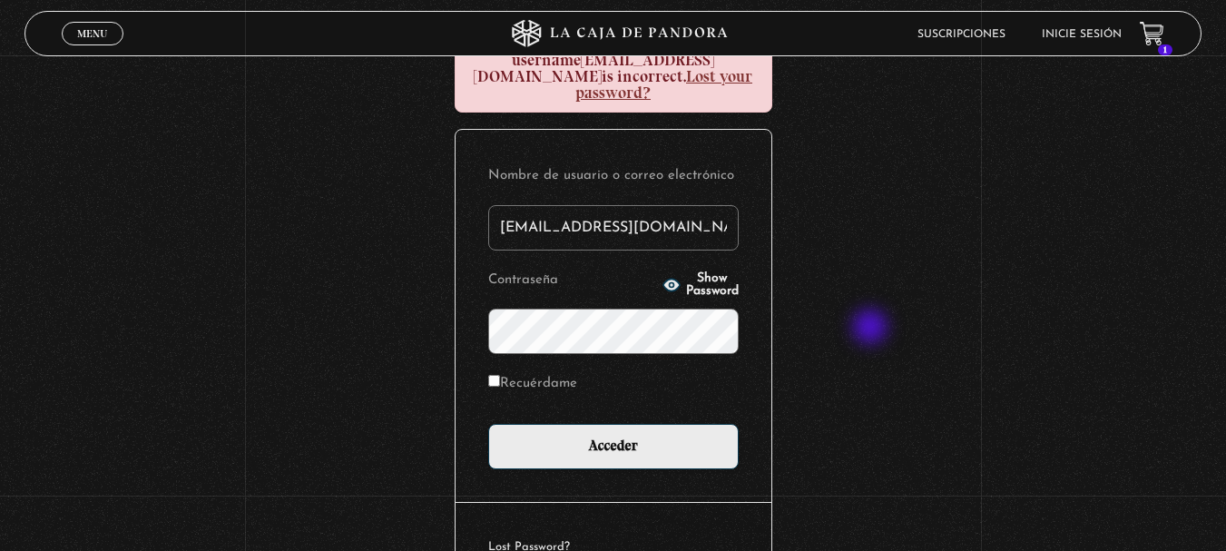
scroll to position [272, 0]
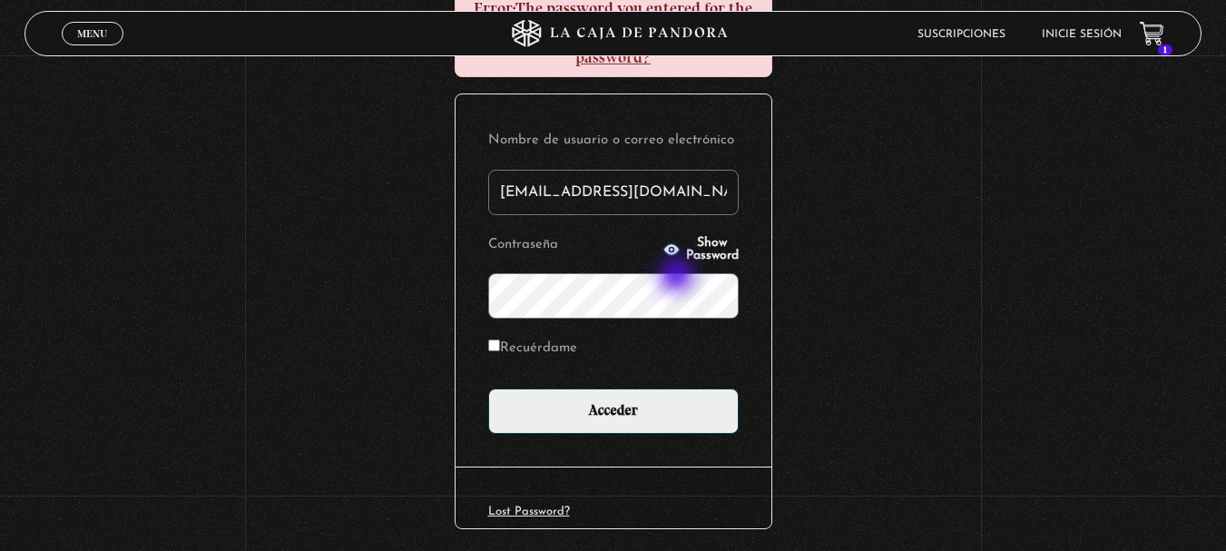
click at [488, 388] on input "Acceder" at bounding box center [613, 410] width 250 height 45
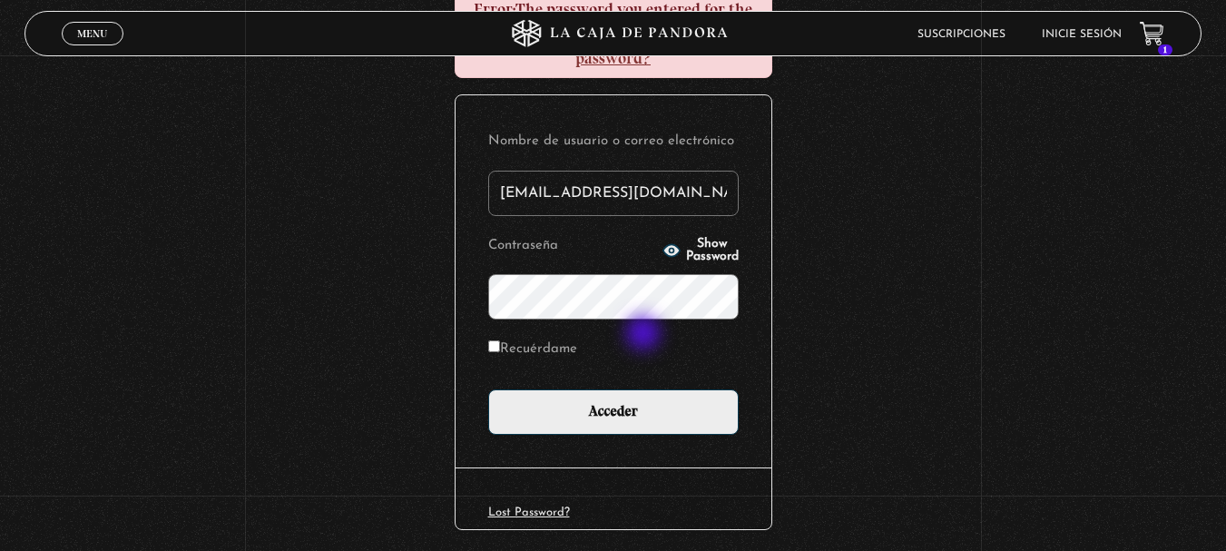
scroll to position [272, 0]
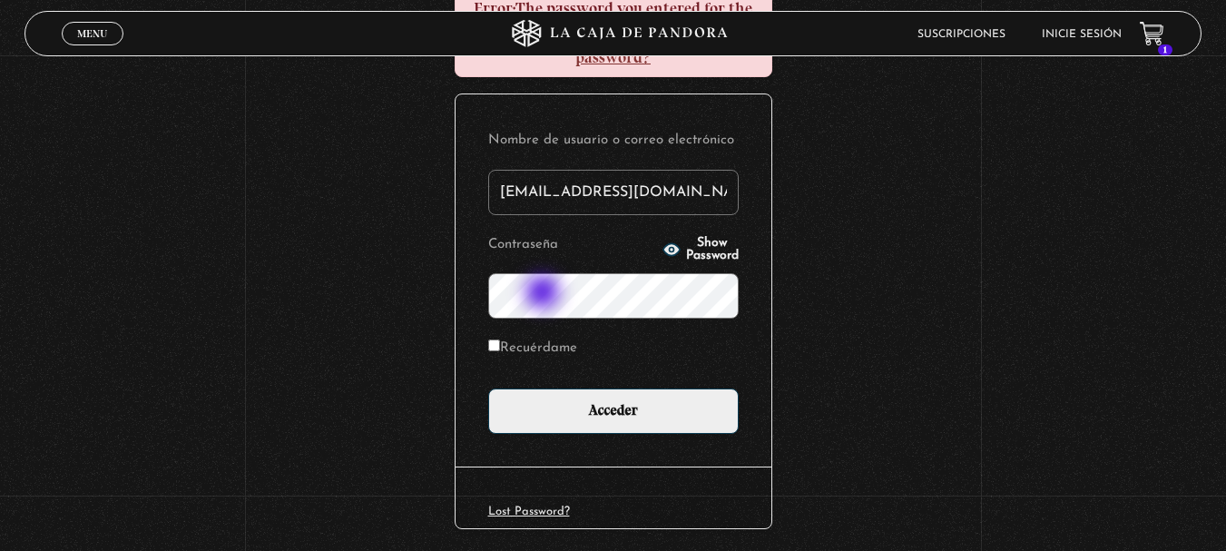
click at [488, 388] on input "Acceder" at bounding box center [613, 410] width 250 height 45
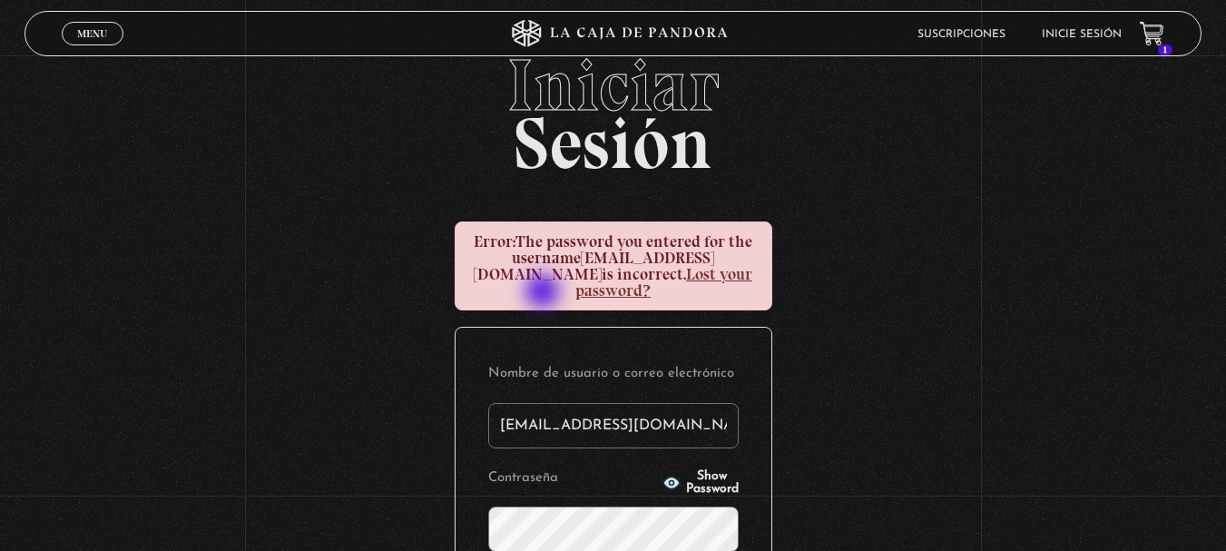
scroll to position [181, 0]
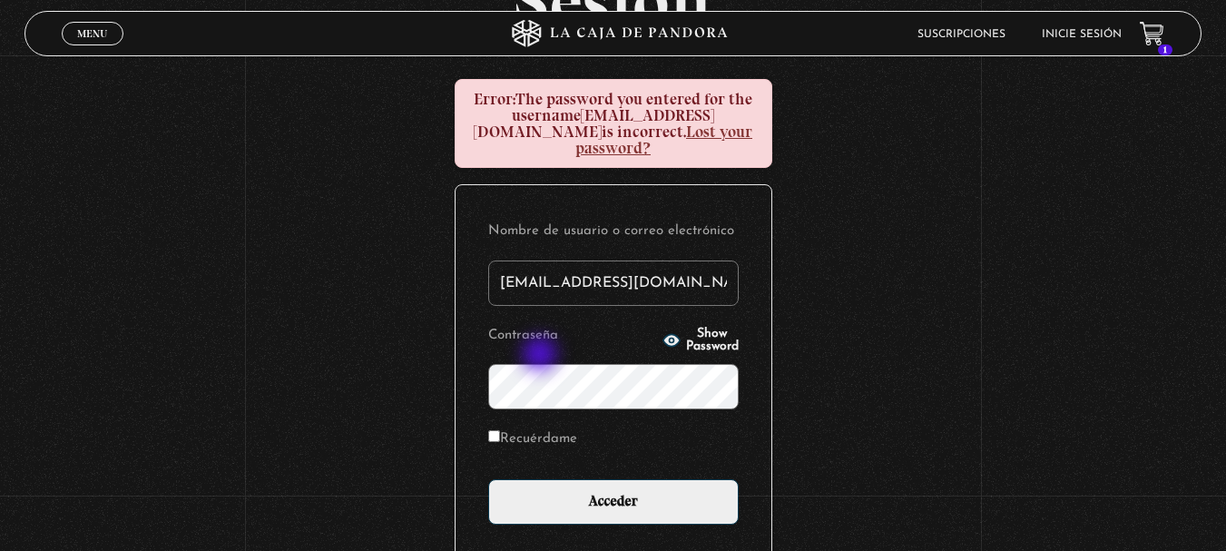
click at [488, 479] on input "Acceder" at bounding box center [613, 501] width 250 height 45
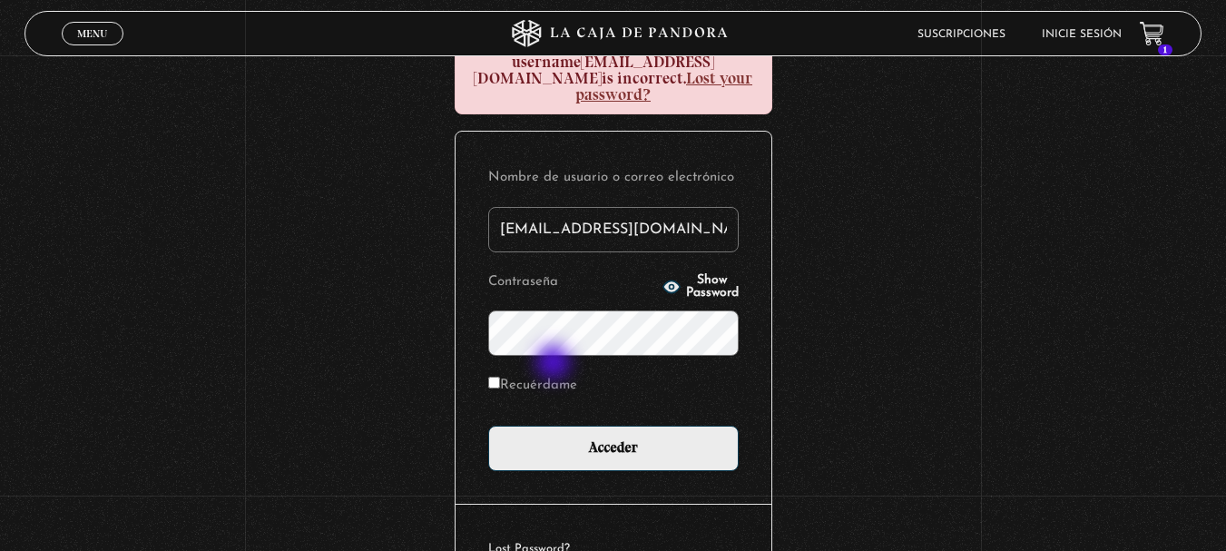
scroll to position [242, 0]
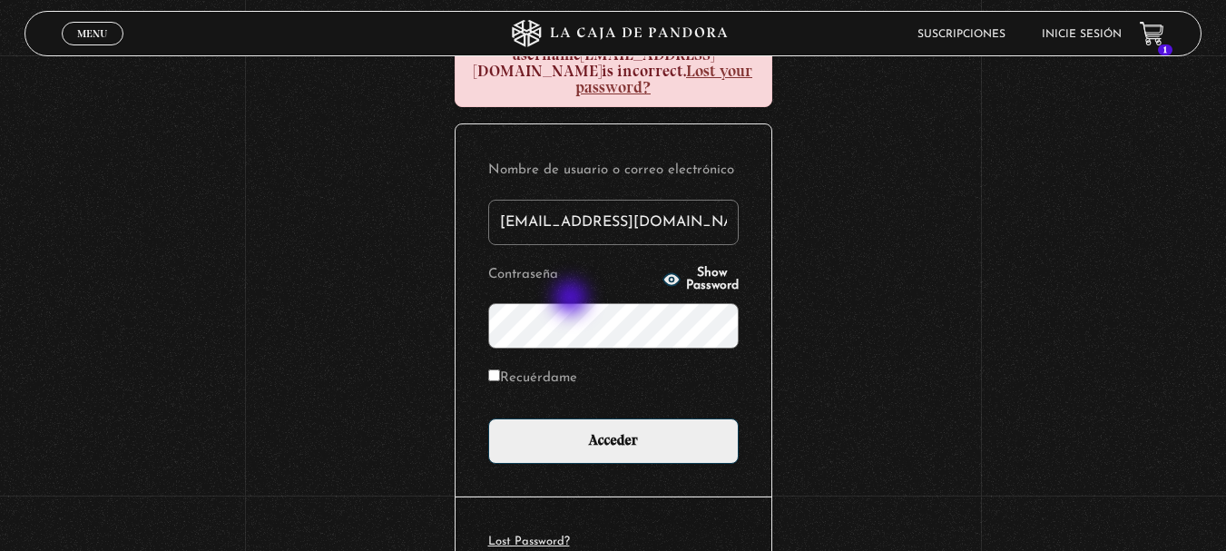
click at [488, 418] on input "Acceder" at bounding box center [613, 440] width 250 height 45
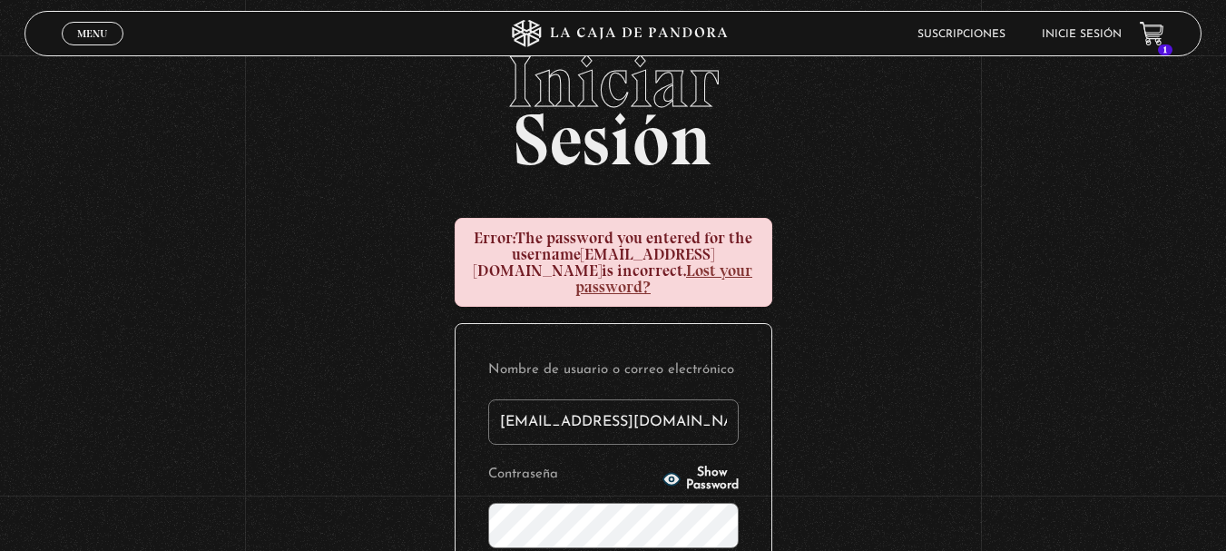
scroll to position [152, 0]
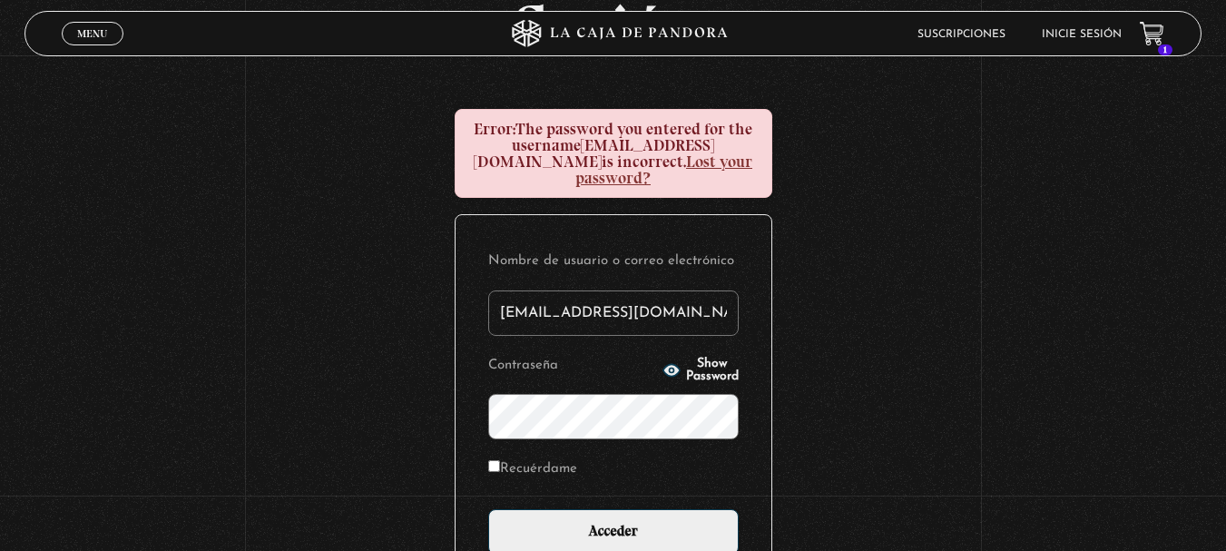
click at [488, 509] on input "Acceder" at bounding box center [613, 531] width 250 height 45
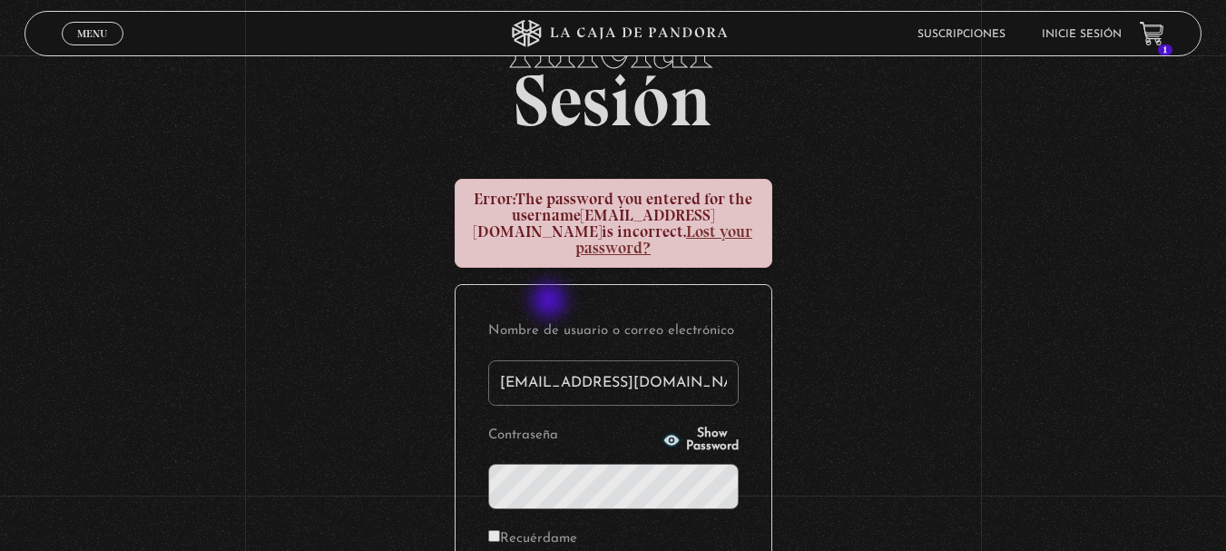
scroll to position [91, 0]
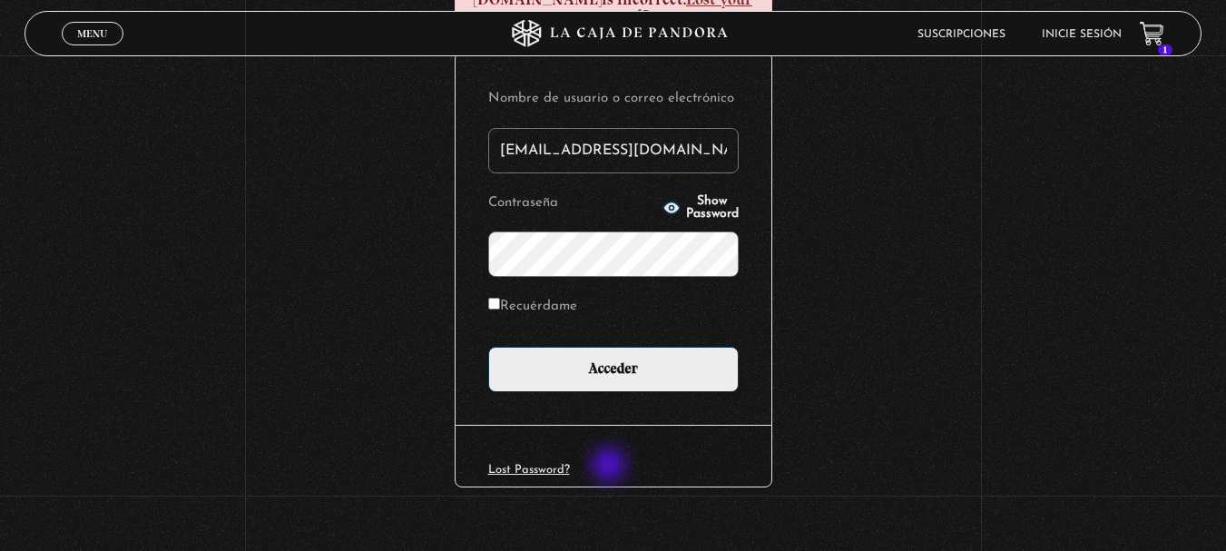
scroll to position [325, 0]
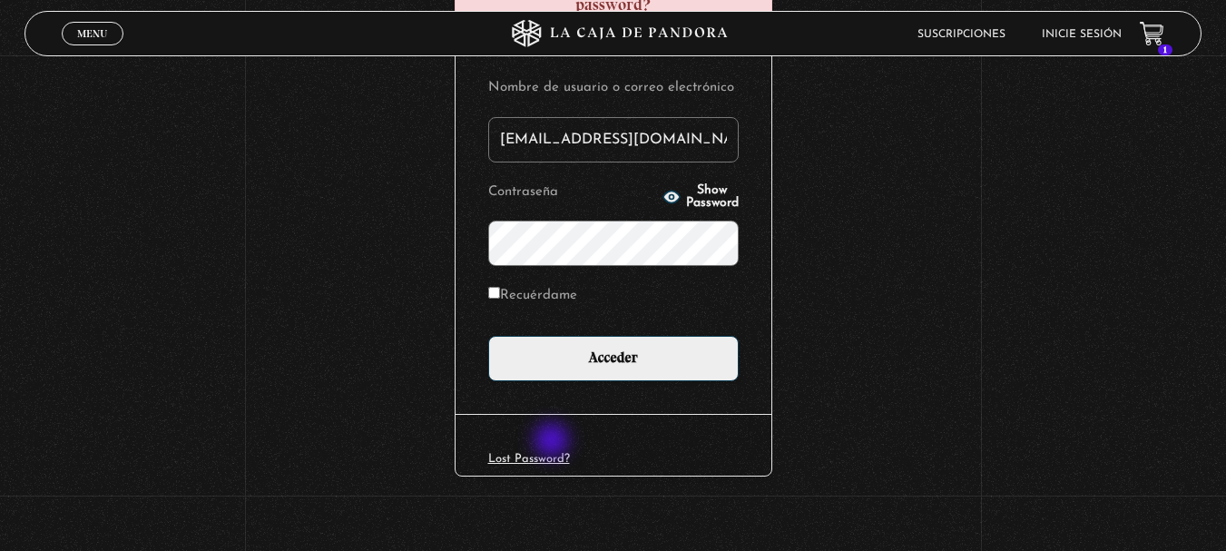
click at [554, 453] on link "Lost Password?" at bounding box center [529, 459] width 82 height 12
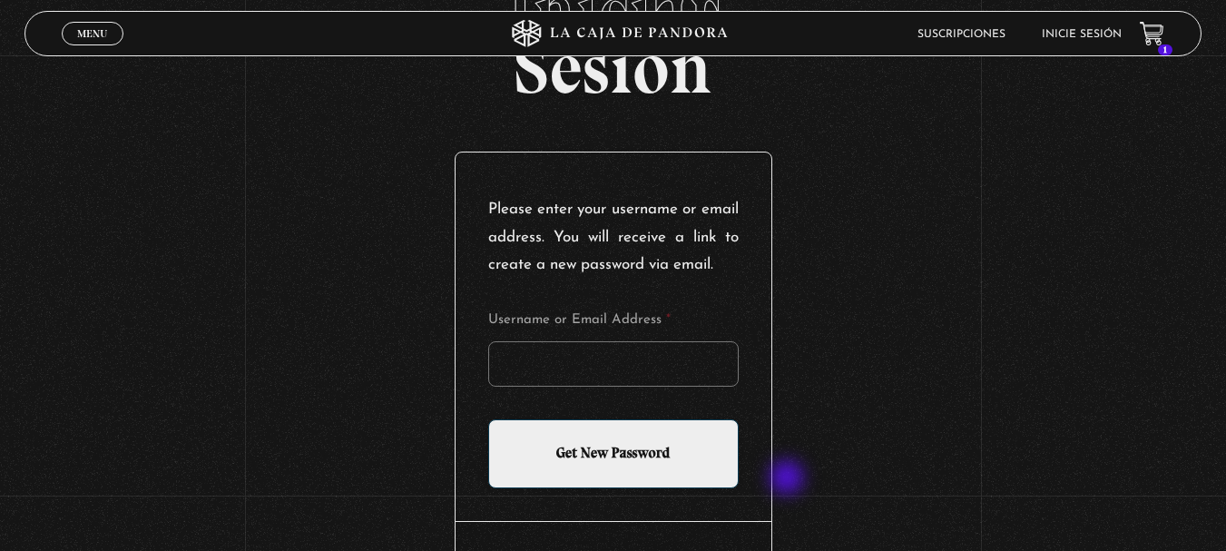
scroll to position [121, 0]
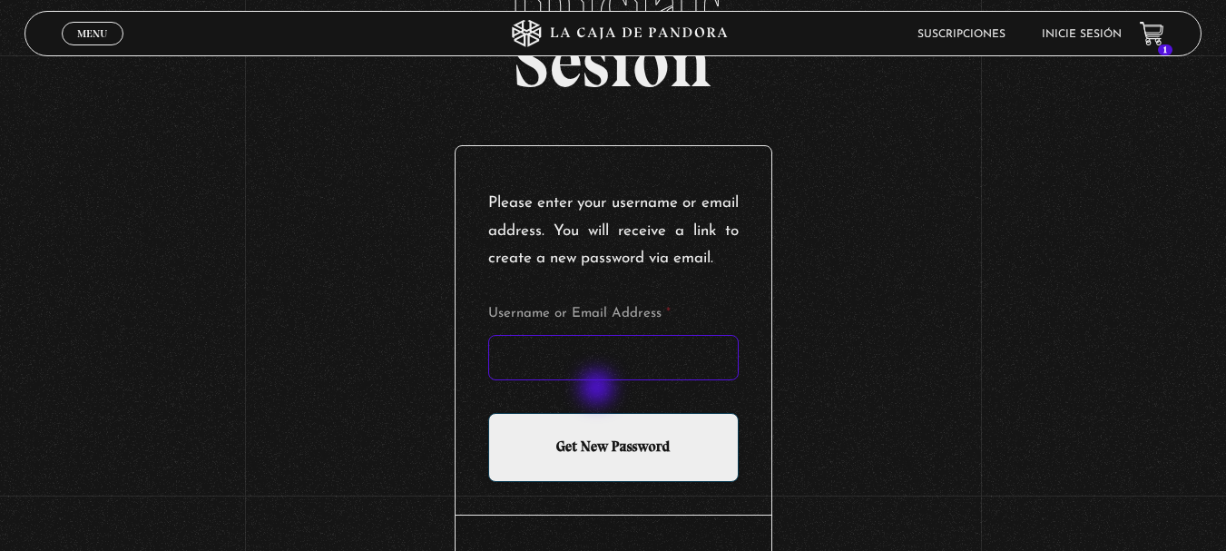
click at [613, 380] on input "Username or Email Address *" at bounding box center [613, 357] width 250 height 45
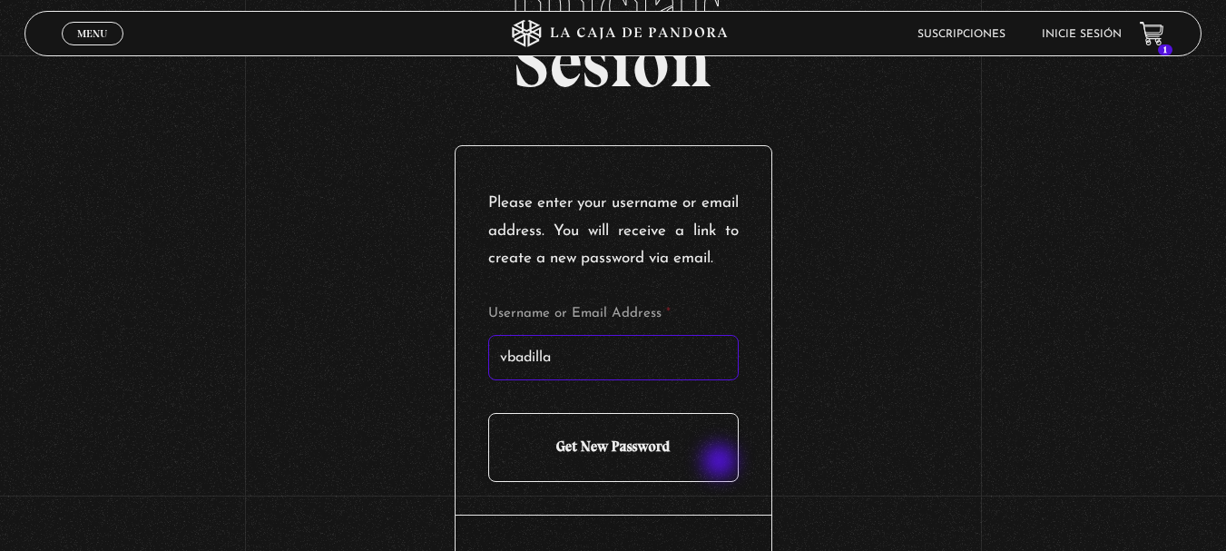
type input "vbadilla"
click at [721, 463] on input "Get New Password" at bounding box center [613, 447] width 250 height 69
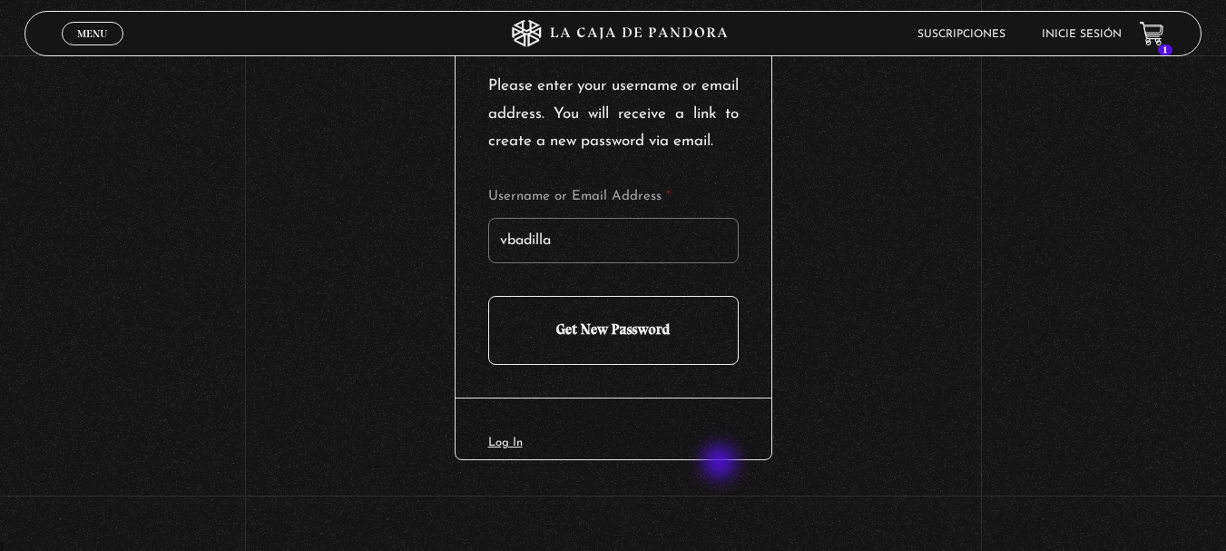
scroll to position [265, 0]
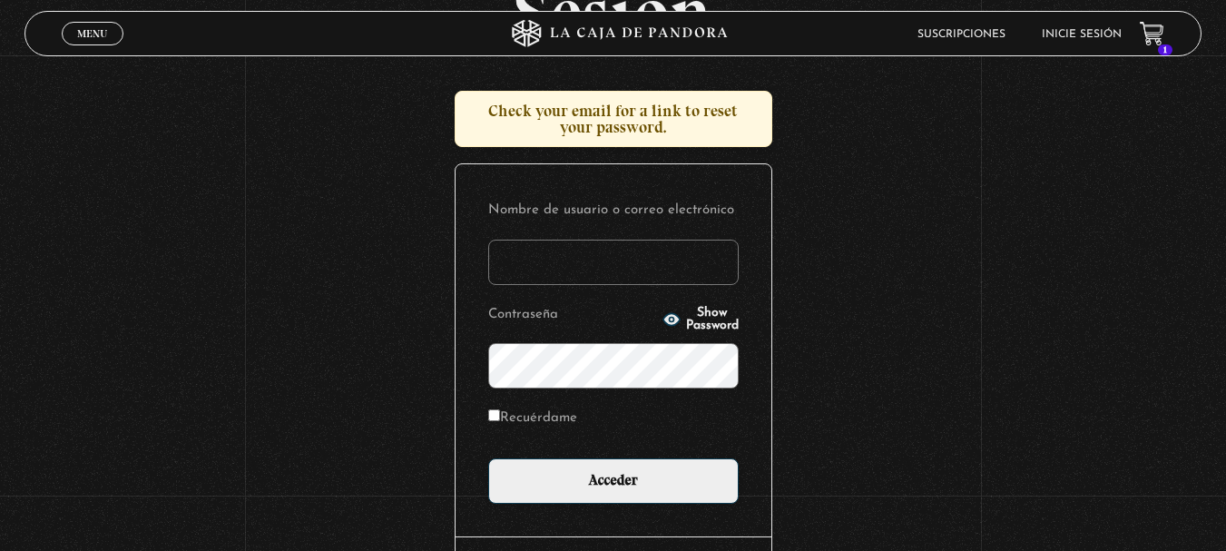
scroll to position [152, 0]
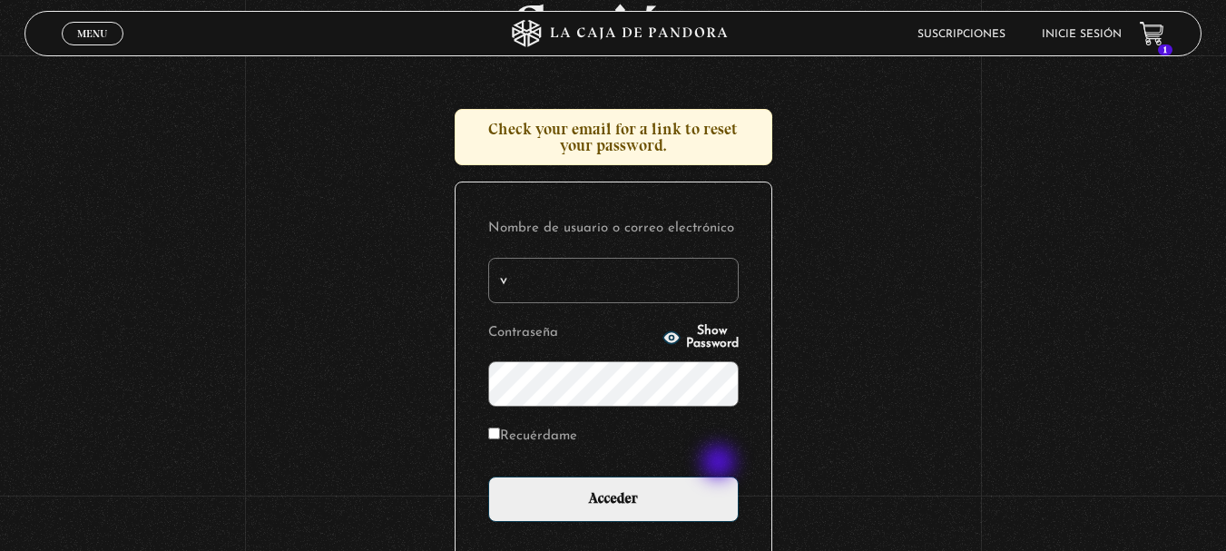
type input "[EMAIL_ADDRESS][DOMAIN_NAME]"
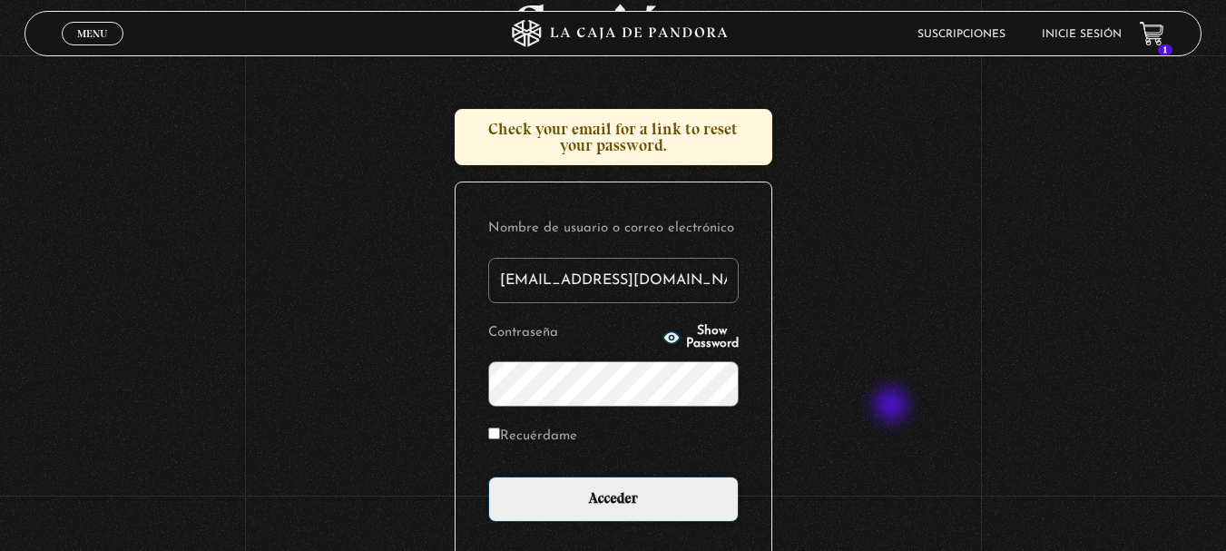
click at [488, 476] on input "Acceder" at bounding box center [613, 498] width 250 height 45
